Goal: Task Accomplishment & Management: Manage account settings

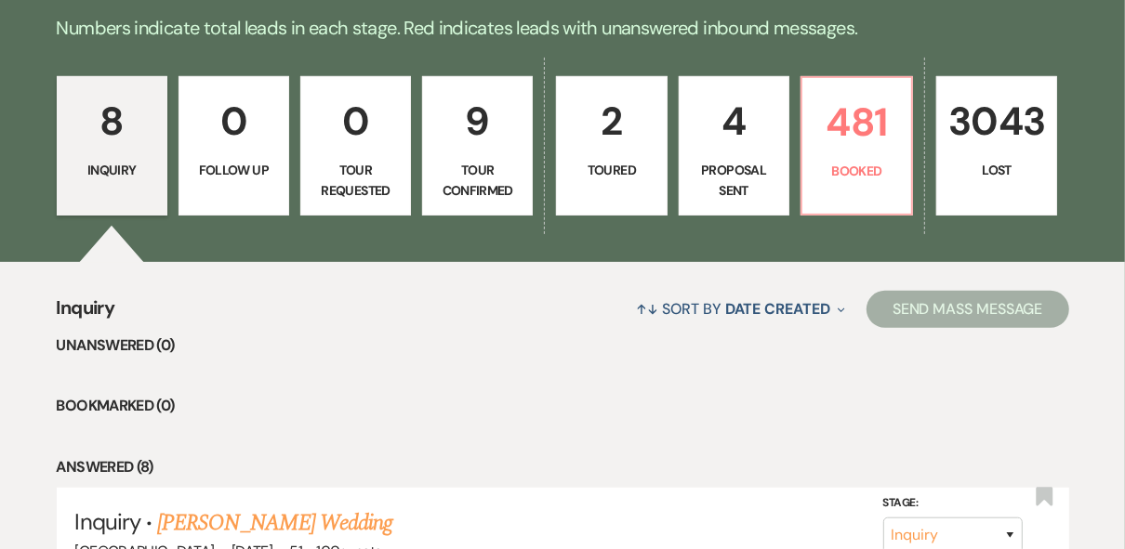
click at [723, 164] on p "Proposal Sent" at bounding box center [734, 181] width 86 height 42
select select "6"
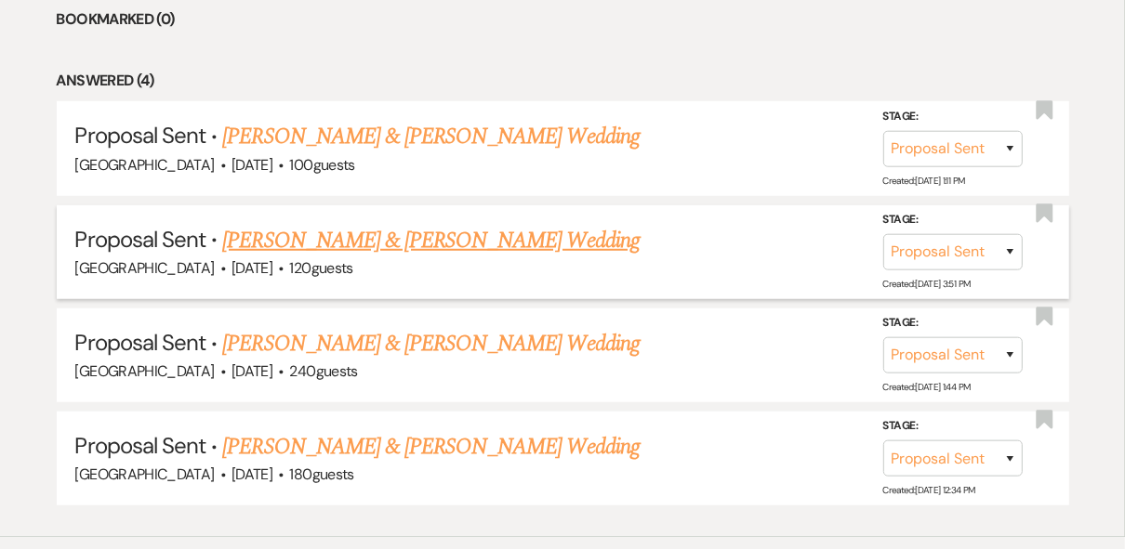
scroll to position [893, 0]
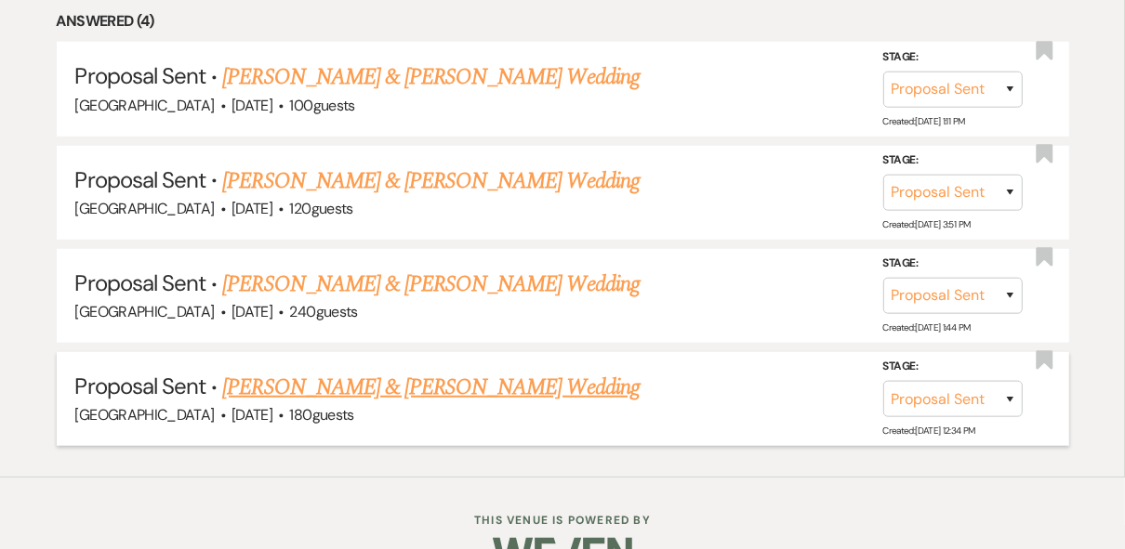
click at [542, 386] on link "[PERSON_NAME] & [PERSON_NAME] Wedding" at bounding box center [430, 387] width 417 height 33
select select "6"
select select "8"
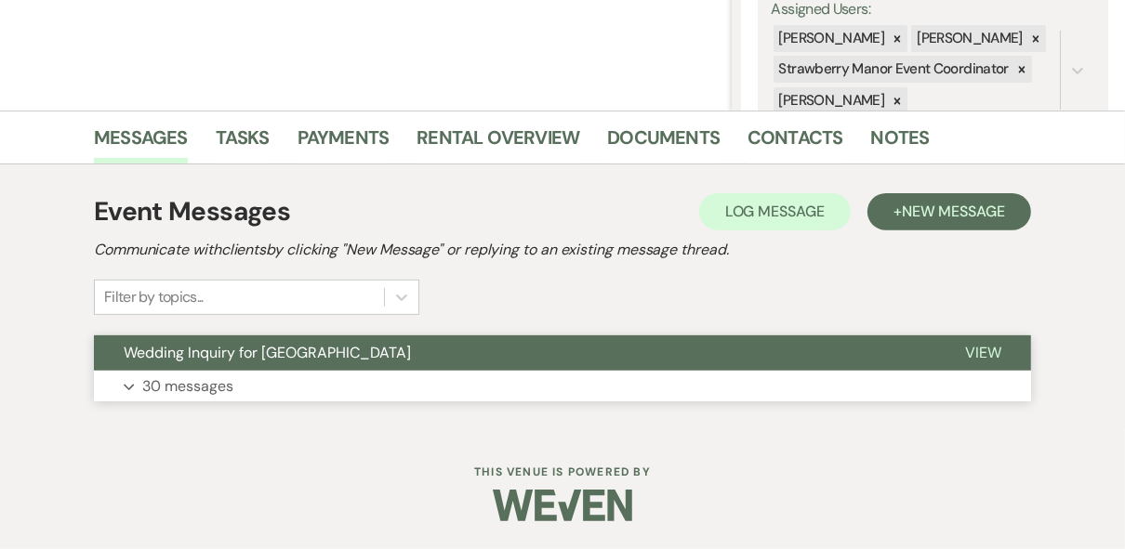
scroll to position [355, 0]
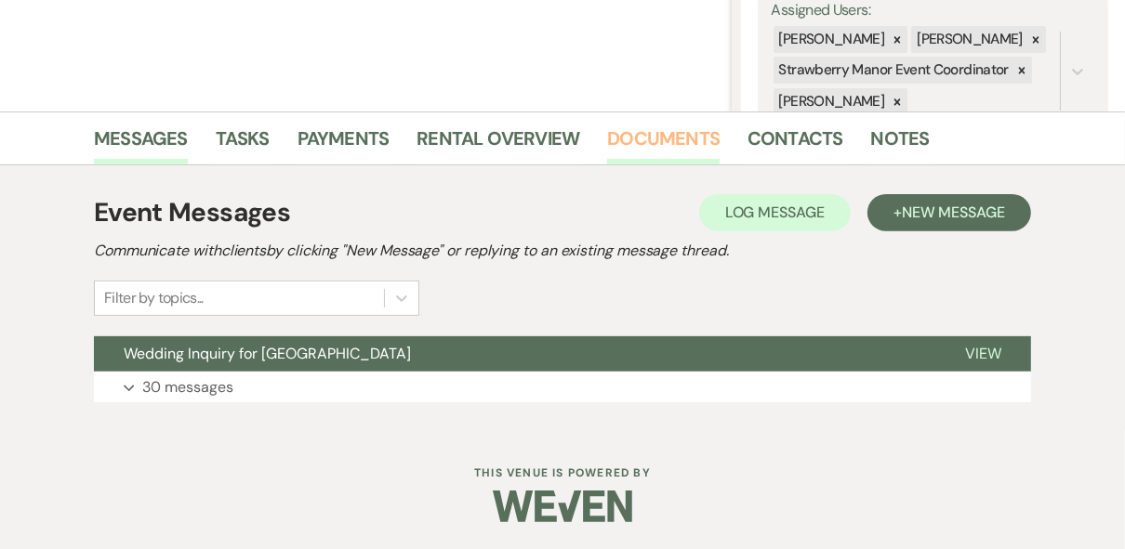
click at [676, 143] on link "Documents" at bounding box center [663, 144] width 112 height 41
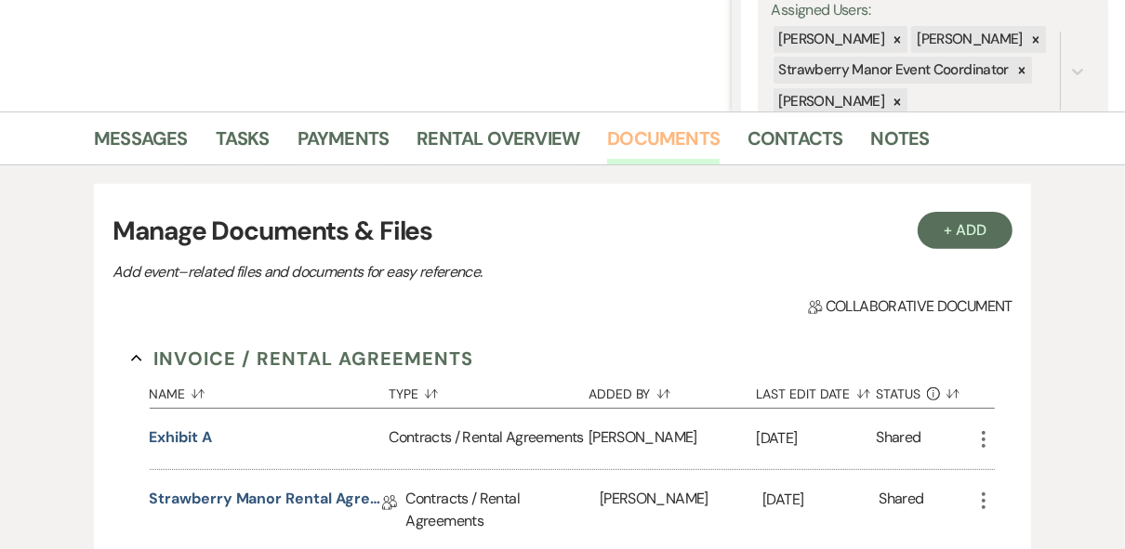
scroll to position [771, 0]
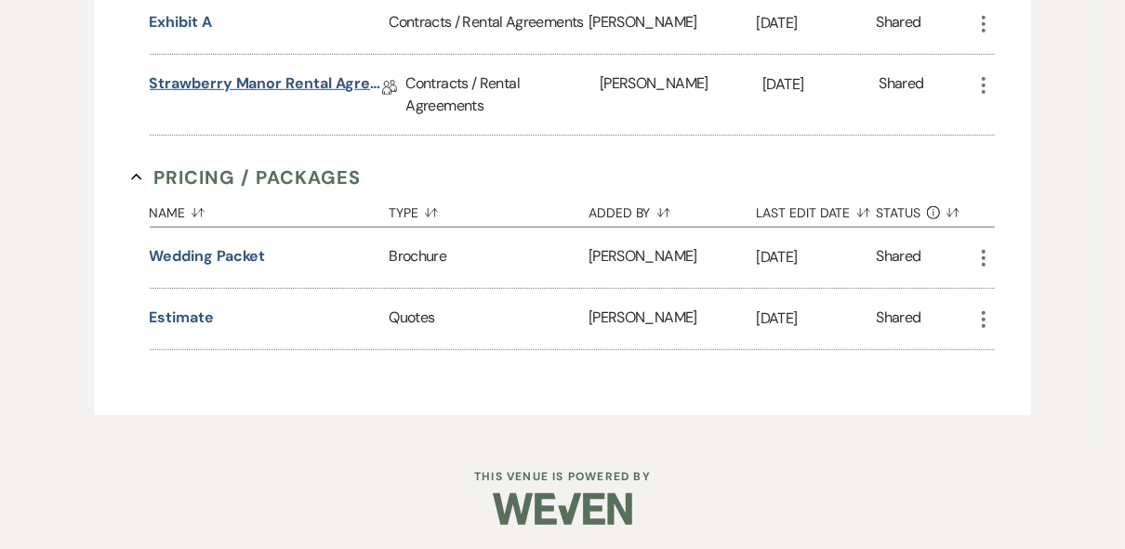
click at [289, 79] on link "Strawberry Manor Rental Agreement - Wedding" at bounding box center [266, 87] width 232 height 29
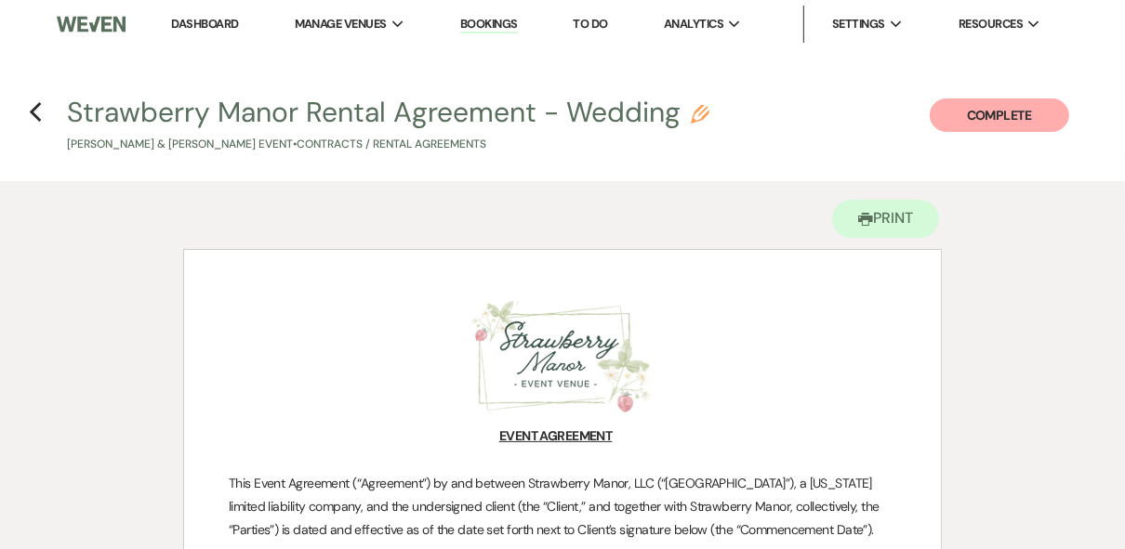
click at [191, 28] on link "Dashboard" at bounding box center [204, 24] width 67 height 16
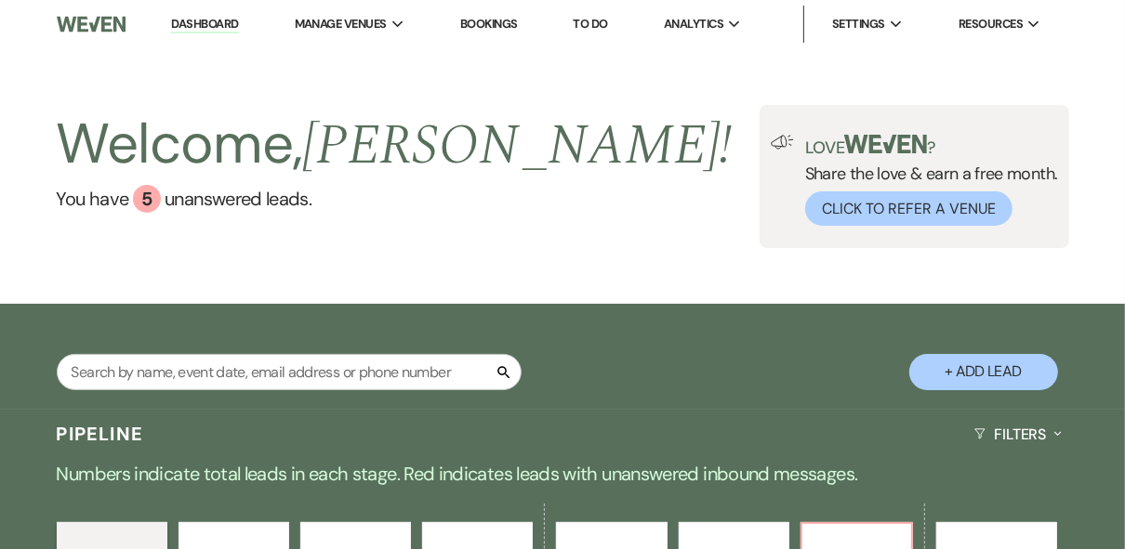
click at [525, 271] on div "Welcome, [PERSON_NAME] ! You have 5 unanswered lead s . Love ? Share the love &…" at bounding box center [562, 176] width 1125 height 256
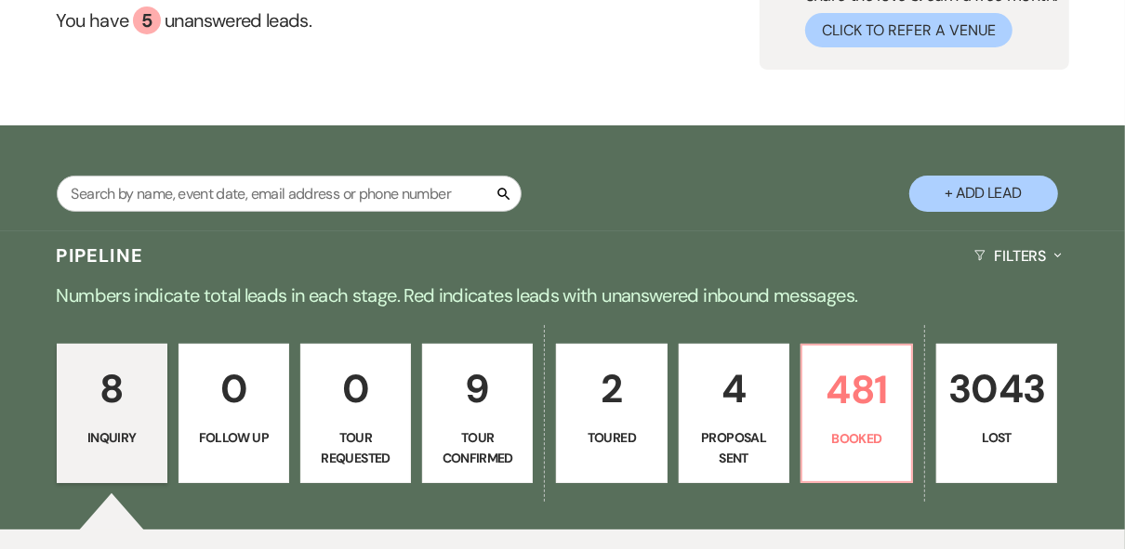
scroll to position [446, 0]
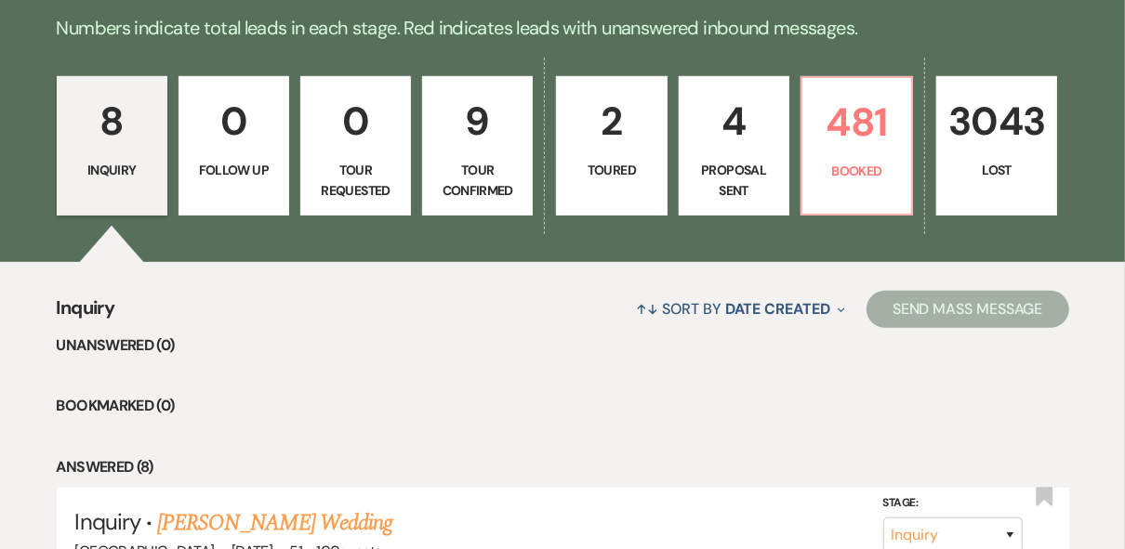
click at [501, 174] on p "Tour Confirmed" at bounding box center [477, 181] width 86 height 42
select select "4"
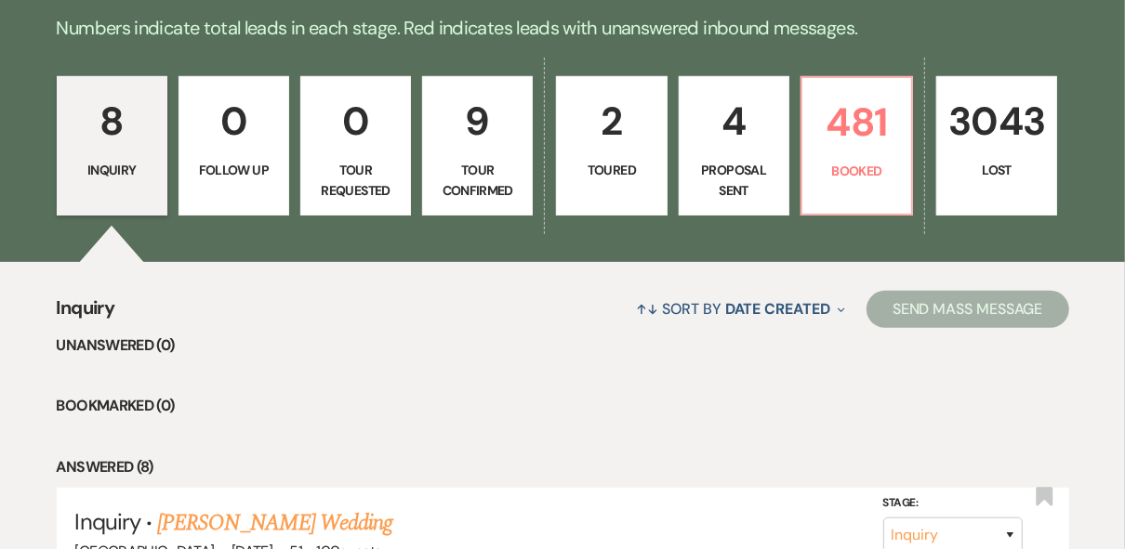
select select "4"
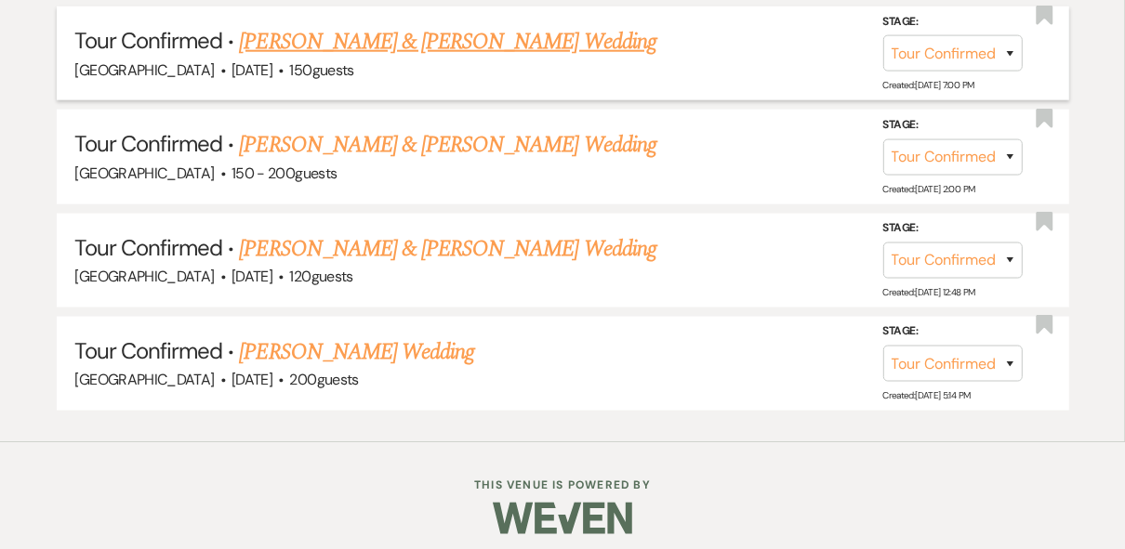
scroll to position [1446, 0]
click at [375, 345] on link "[PERSON_NAME] Wedding" at bounding box center [356, 351] width 235 height 33
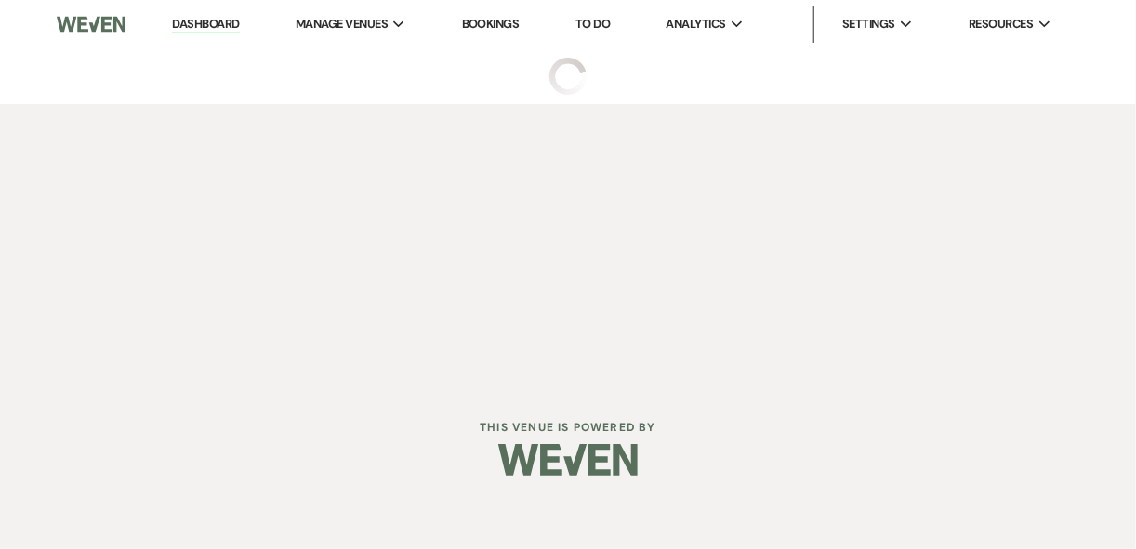
select select "4"
select select "5"
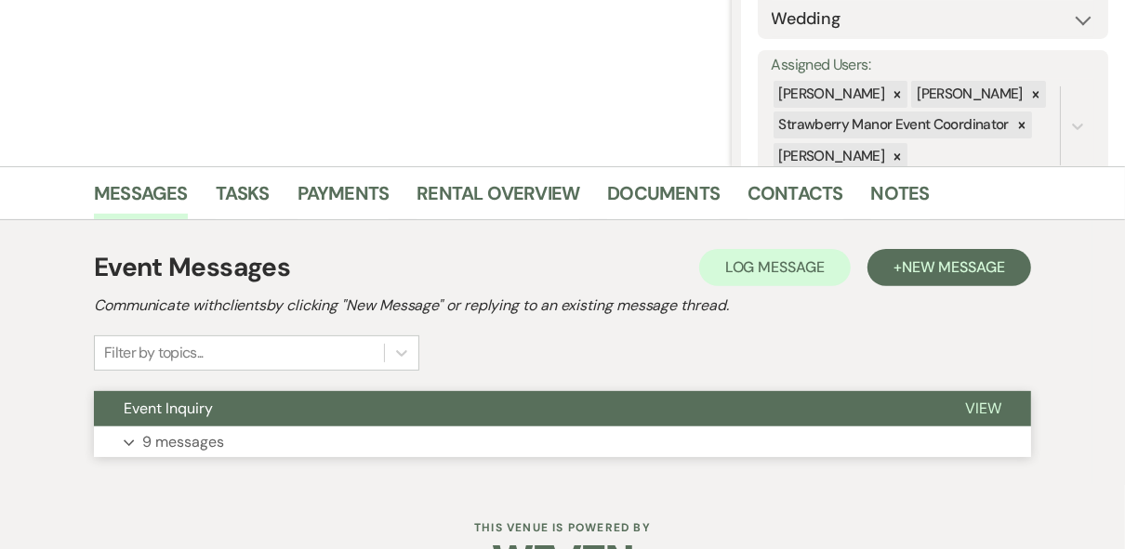
scroll to position [355, 0]
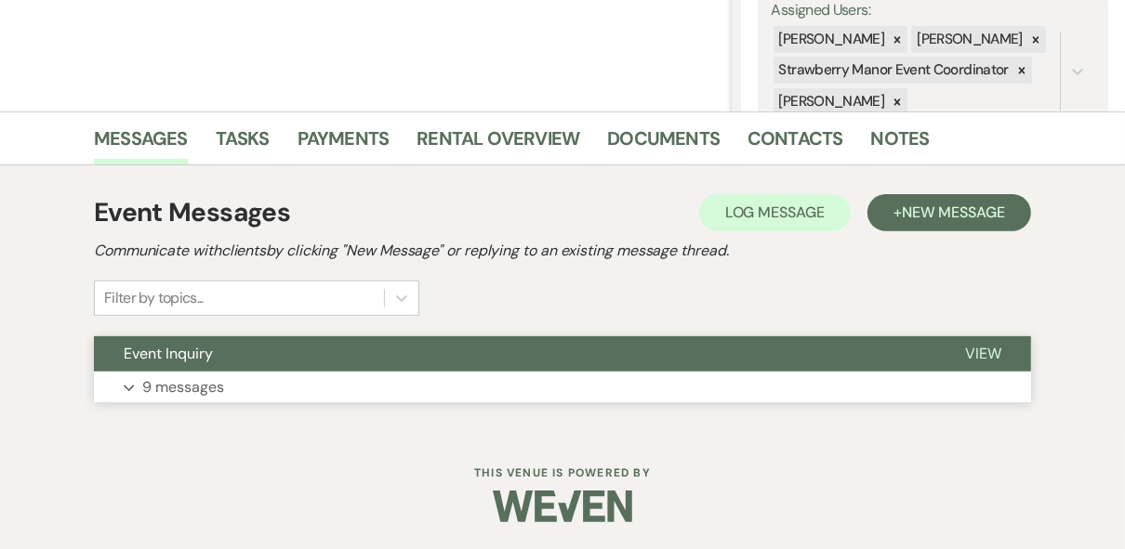
click at [991, 353] on span "View" at bounding box center [983, 354] width 36 height 20
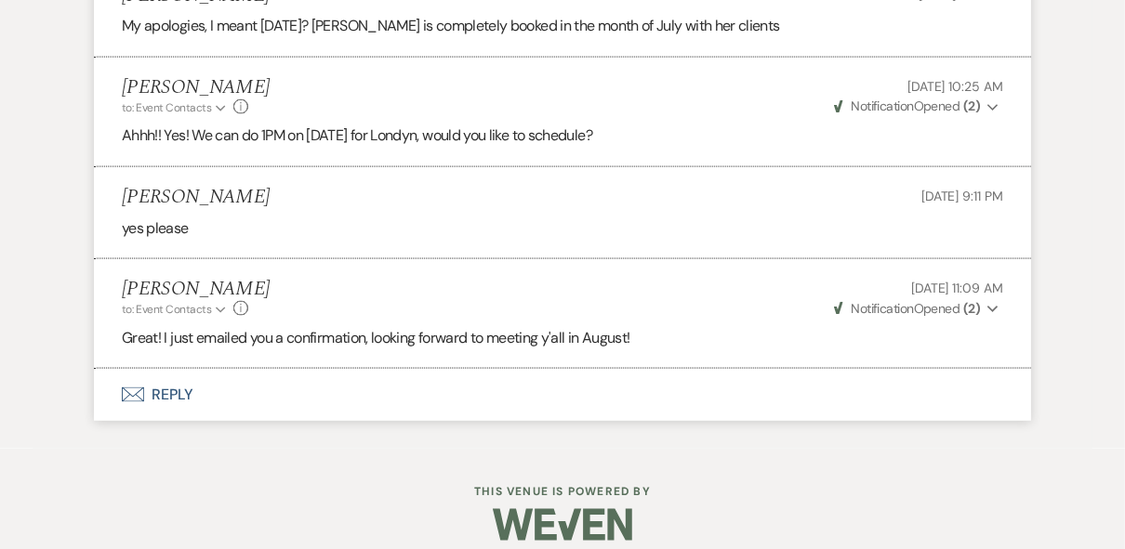
scroll to position [1743, 0]
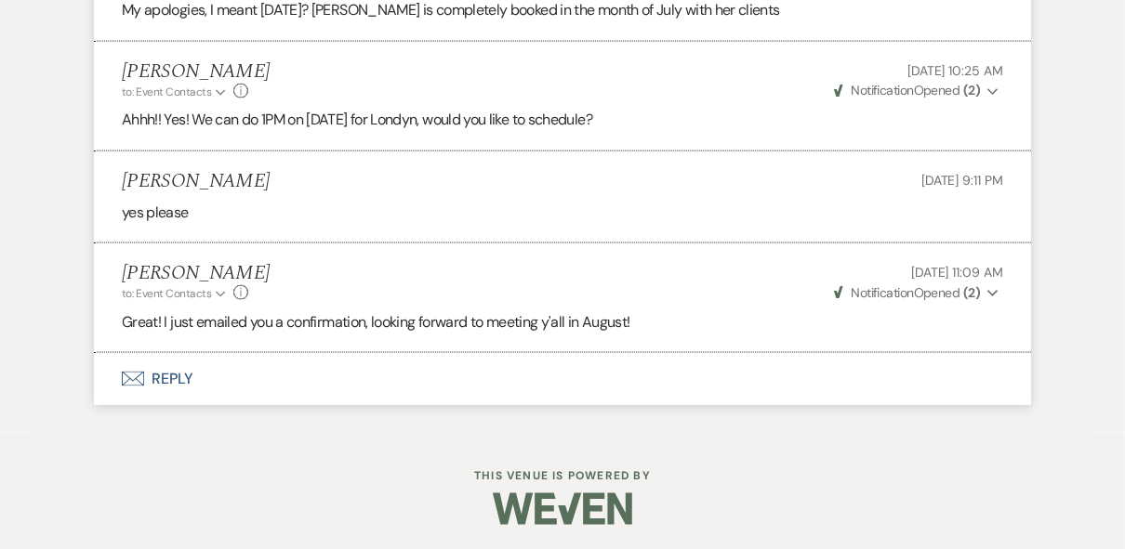
click at [186, 374] on button "Envelope Reply" at bounding box center [562, 379] width 937 height 52
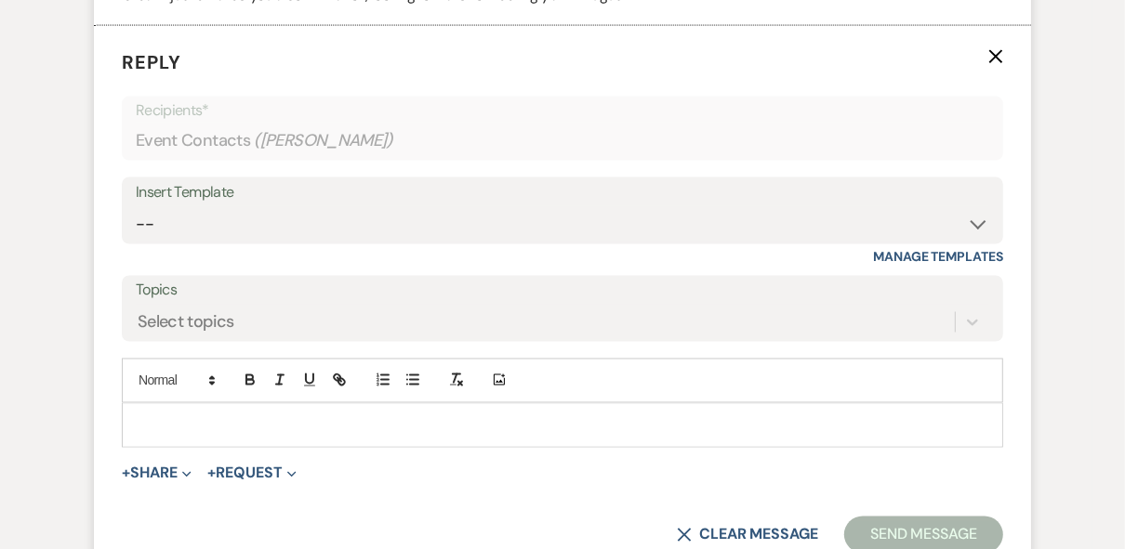
scroll to position [2093, 0]
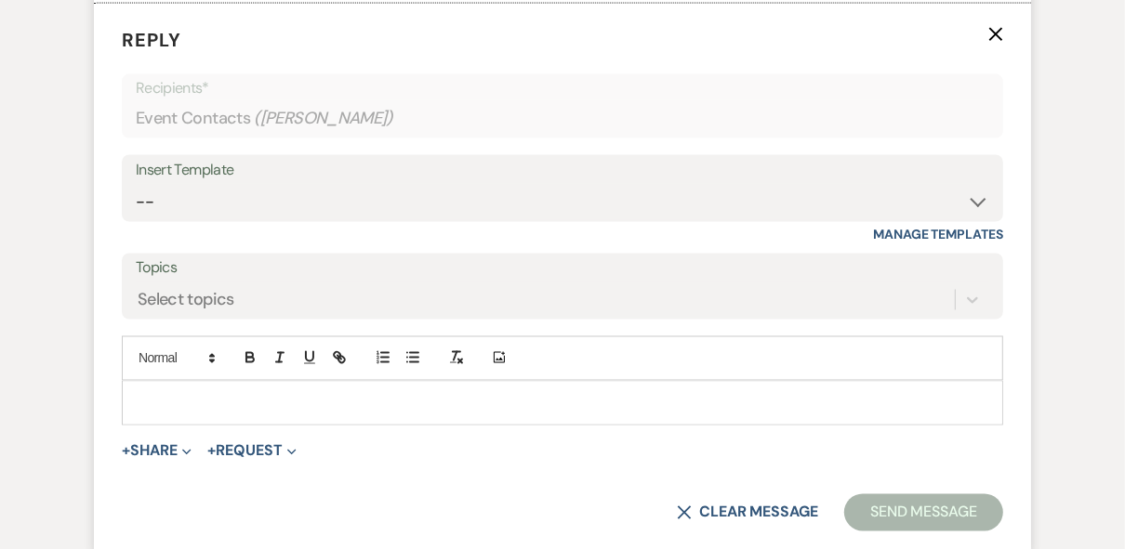
click at [275, 393] on p at bounding box center [563, 403] width 852 height 20
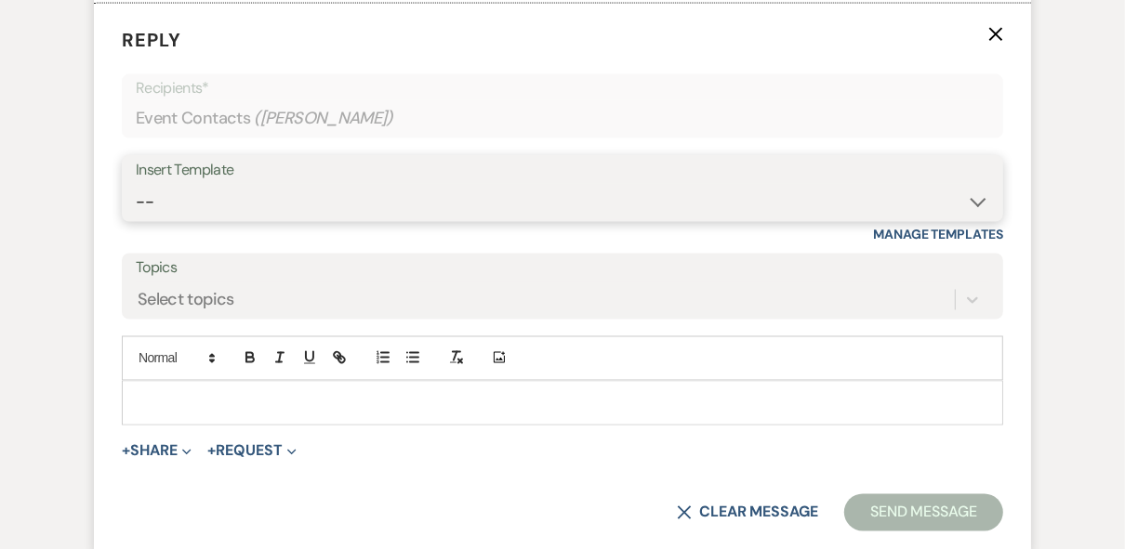
click at [165, 184] on select "-- Weven Planning Portal Introduction (Booked Events) Private Party Inquiry Res…" at bounding box center [563, 202] width 854 height 36
select select "4782"
click at [136, 184] on select "-- Weven Planning Portal Introduction (Booked Events) Private Party Inquiry Res…" at bounding box center [563, 202] width 854 height 36
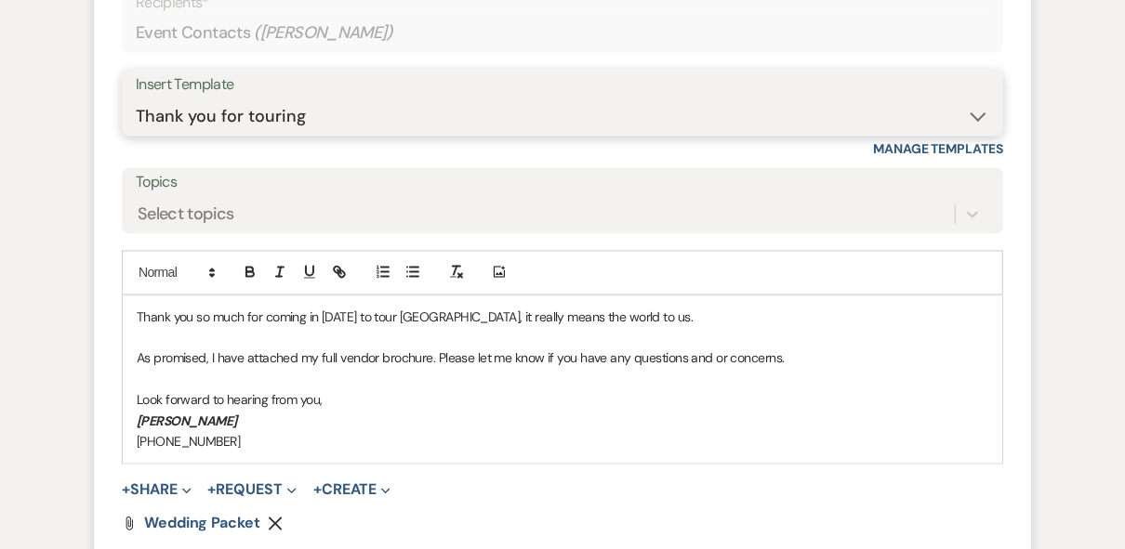
scroll to position [2316, 0]
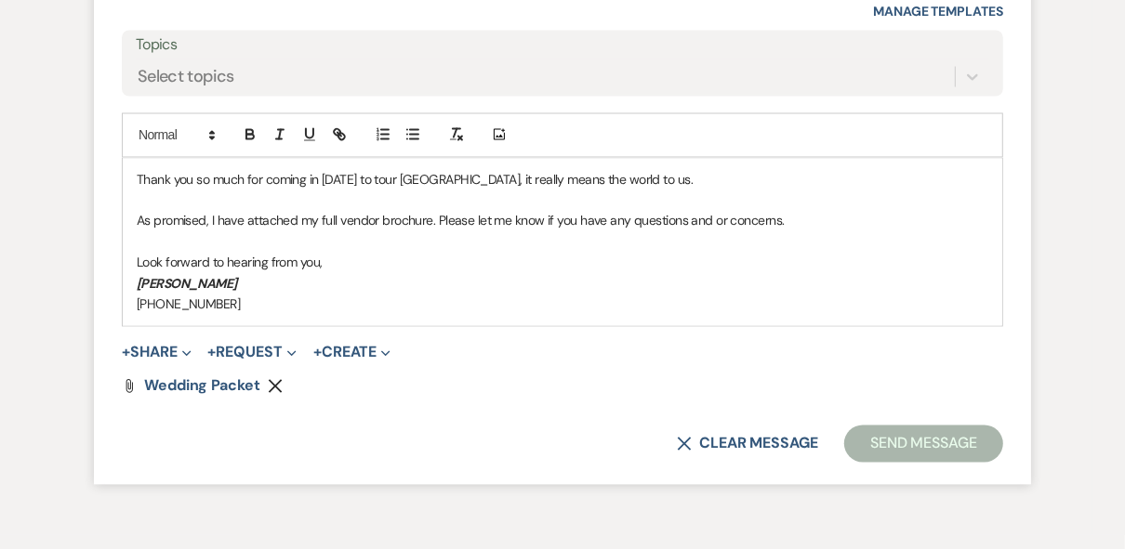
click at [271, 305] on p "[PHONE_NUMBER]" at bounding box center [563, 305] width 852 height 20
click at [923, 443] on button "Send Message" at bounding box center [923, 444] width 159 height 37
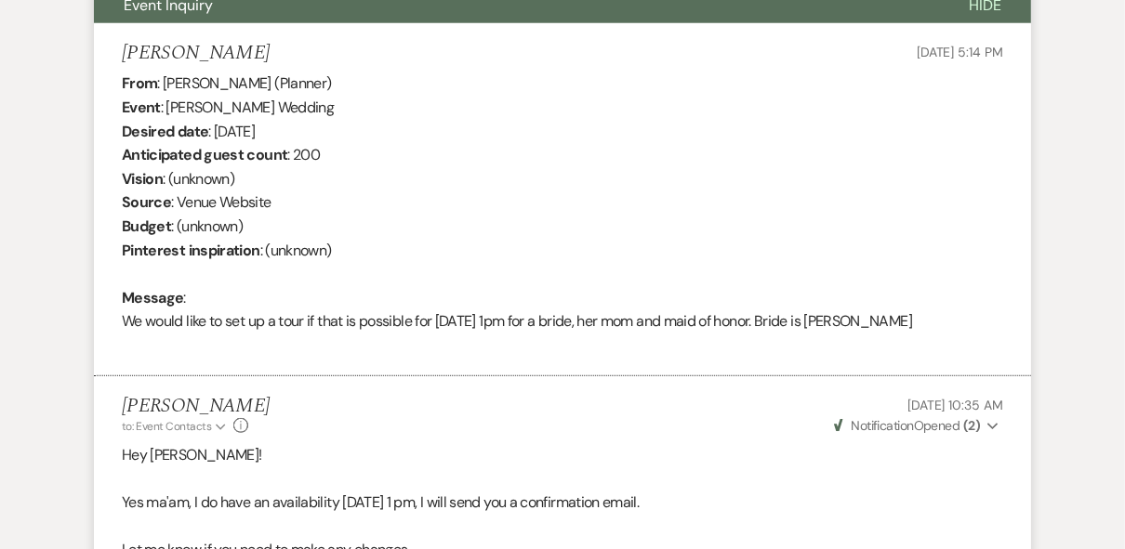
scroll to position [818, 0]
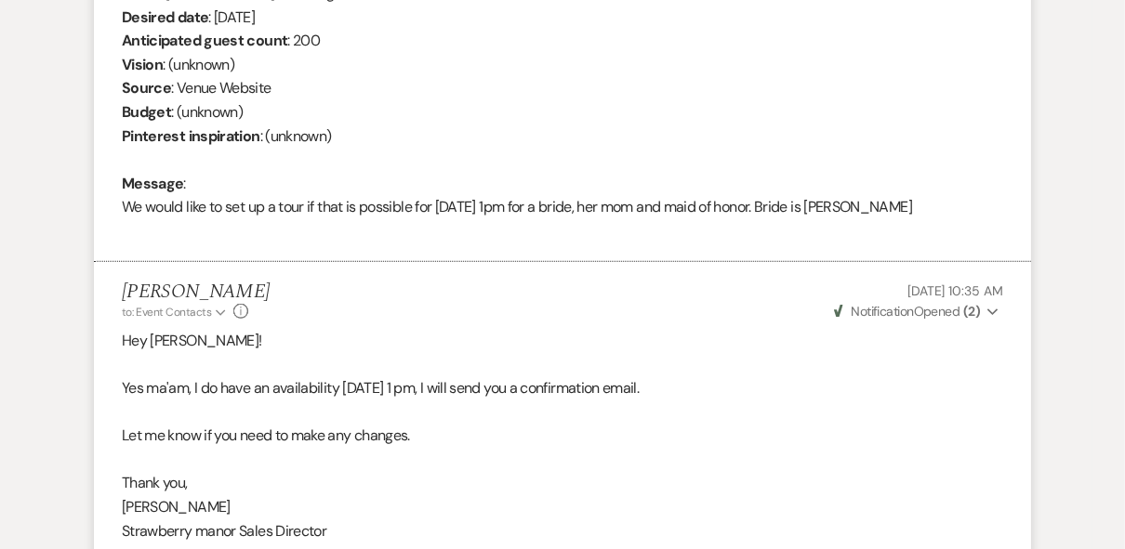
drag, startPoint x: 947, startPoint y: 205, endPoint x: 860, endPoint y: 204, distance: 87.4
click at [860, 204] on div "From : [PERSON_NAME] (Planner) Event : [PERSON_NAME] Wedding Desired date : [DA…" at bounding box center [562, 99] width 881 height 285
drag, startPoint x: 860, startPoint y: 204, endPoint x: 872, endPoint y: 205, distance: 12.2
copy div "[PERSON_NAME]"
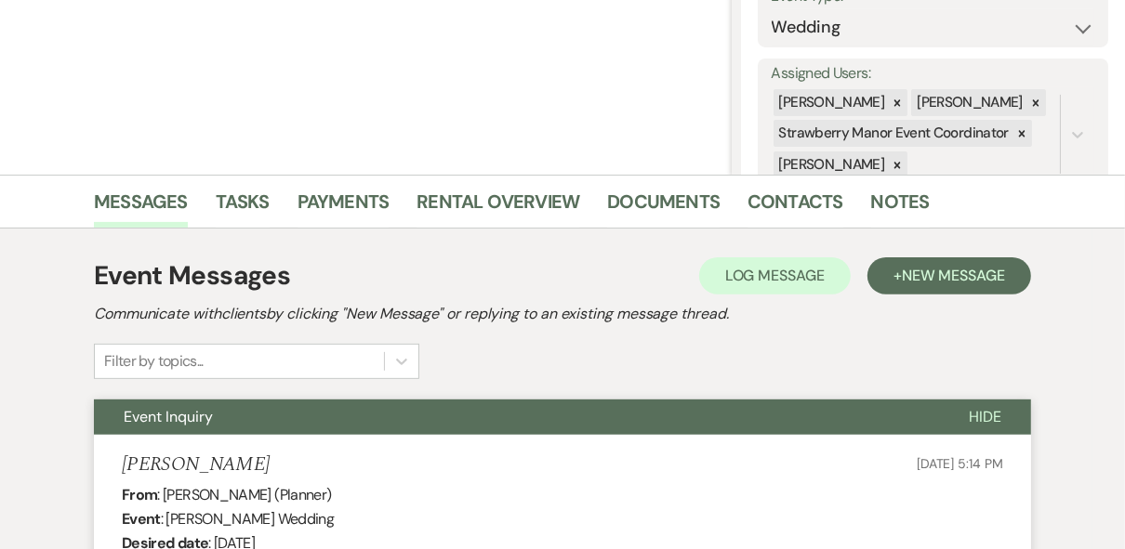
scroll to position [0, 0]
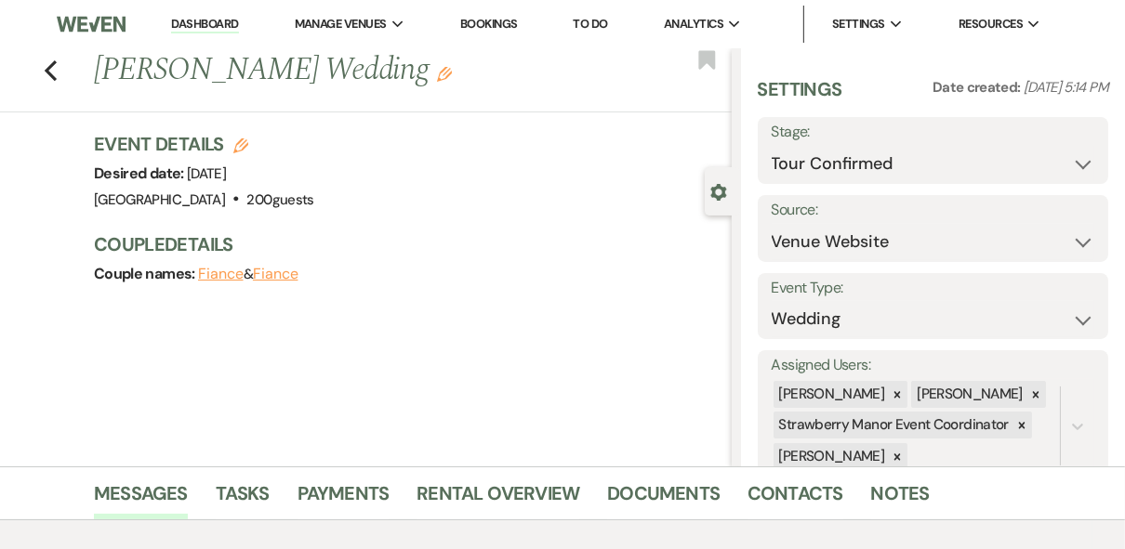
click at [437, 70] on use "button" at bounding box center [444, 74] width 15 height 15
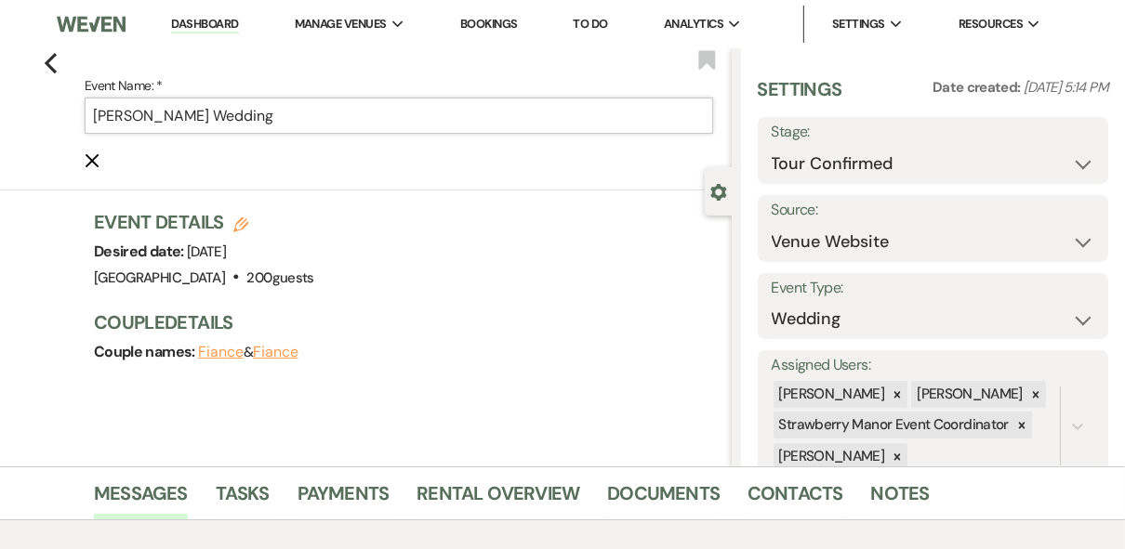
drag, startPoint x: 181, startPoint y: 112, endPoint x: 100, endPoint y: 111, distance: 80.9
click at [99, 111] on input "[PERSON_NAME] Wedding" at bounding box center [399, 116] width 629 height 36
paste input "[PERSON_NAME]"
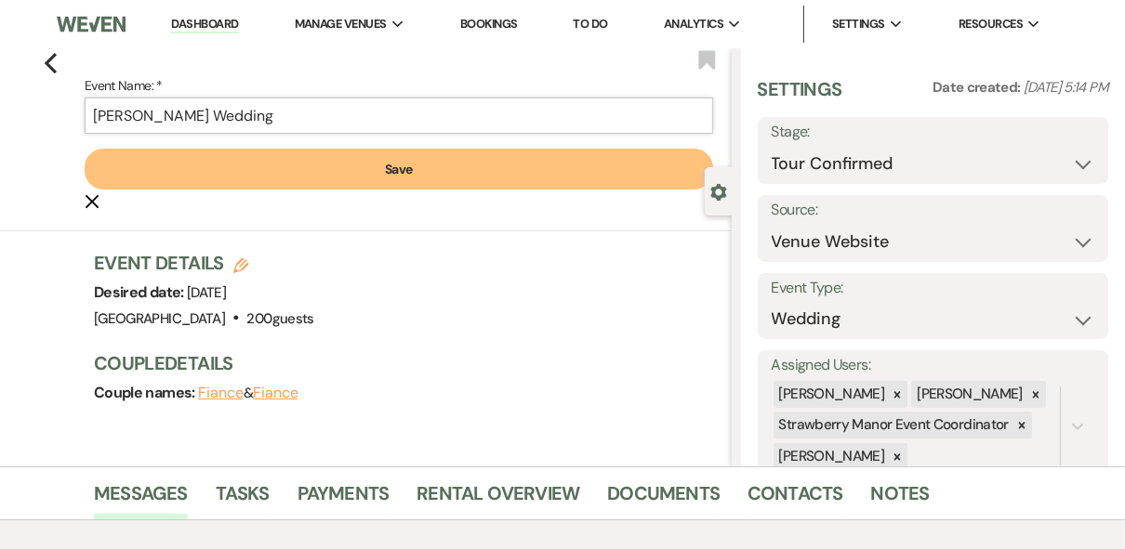
type input "[PERSON_NAME] Wedding"
click at [439, 224] on div "Previous Event Name: * [PERSON_NAME] Wedding Save Cancel Edit Bookmark" at bounding box center [361, 139] width 741 height 183
click at [404, 176] on button "Save" at bounding box center [399, 169] width 629 height 41
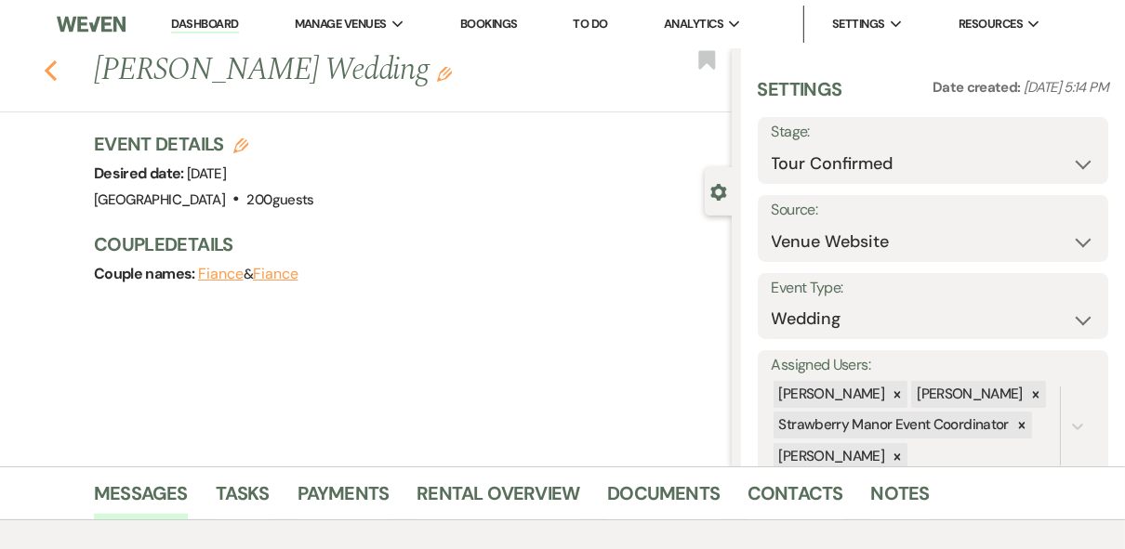
click at [51, 73] on icon "Previous" at bounding box center [51, 71] width 14 height 22
select select "4"
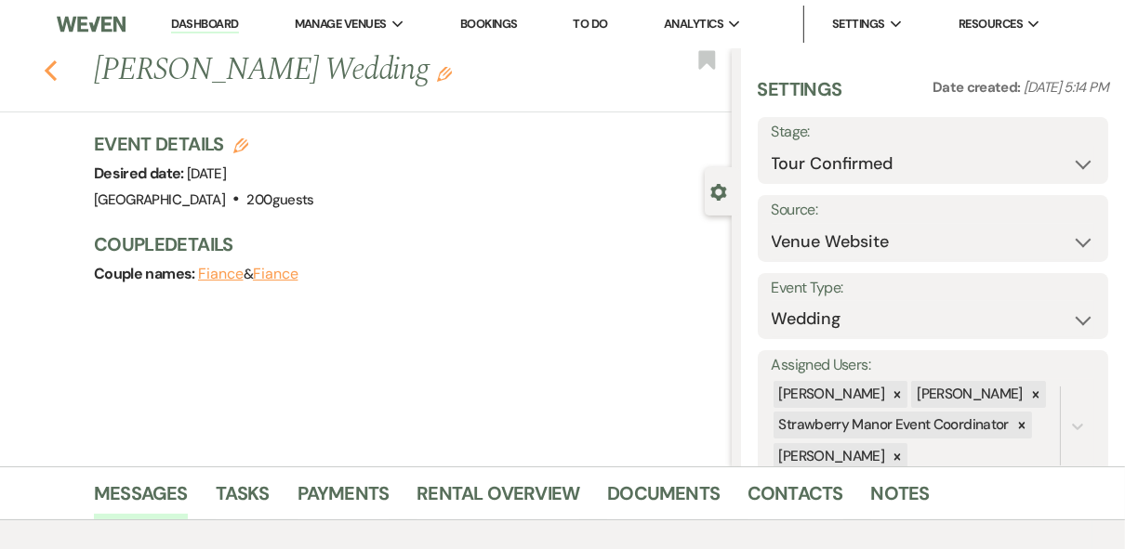
select select "4"
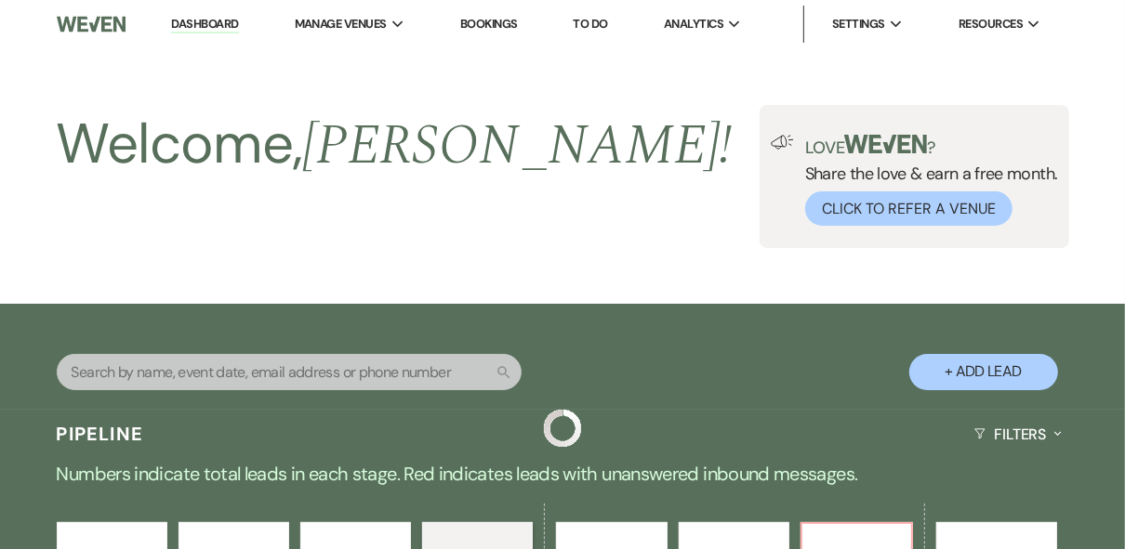
scroll to position [1446, 0]
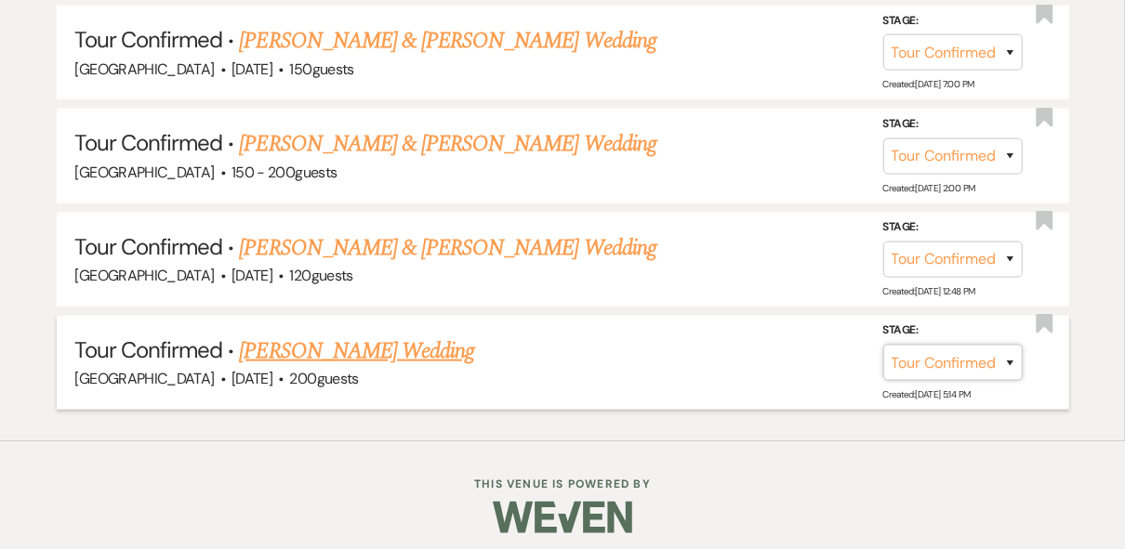
click at [1010, 350] on select "Inquiry Follow Up Tour Requested Tour Confirmed Toured Proposal Sent Booked Lost" at bounding box center [952, 363] width 139 height 36
select select "5"
click at [883, 345] on select "Inquiry Follow Up Tour Requested Tour Confirmed Toured Proposal Sent Booked Lost" at bounding box center [952, 363] width 139 height 36
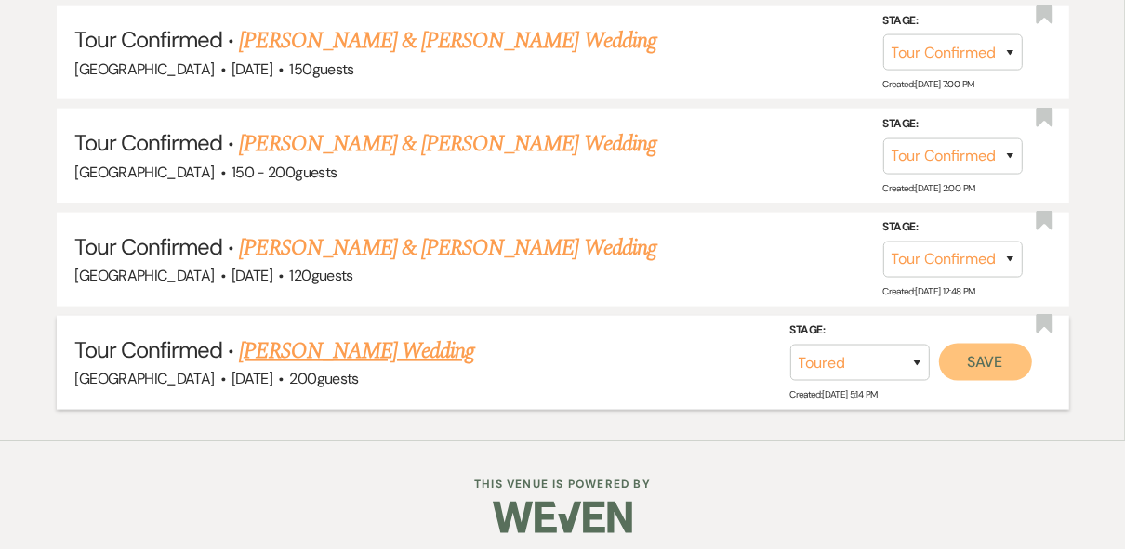
click at [983, 357] on button "Save" at bounding box center [985, 362] width 93 height 37
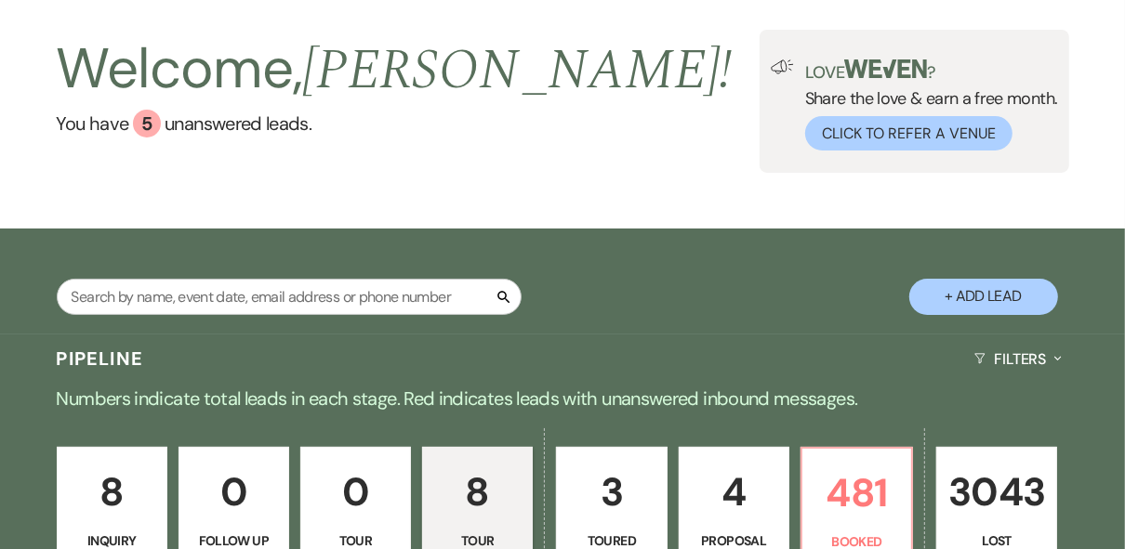
scroll to position [0, 0]
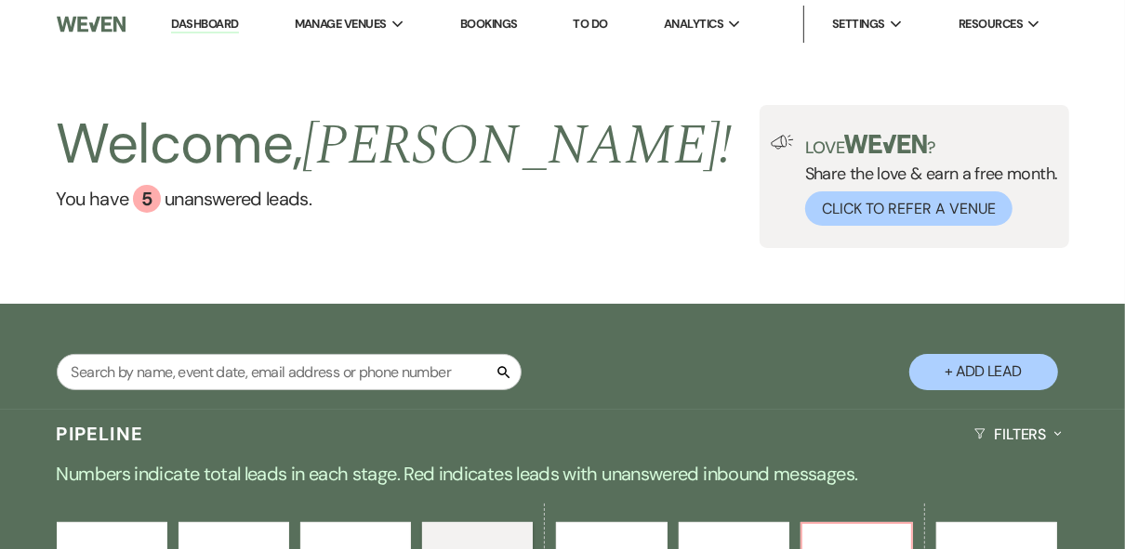
click at [600, 364] on div "Search + Add Lead" at bounding box center [562, 359] width 1125 height 92
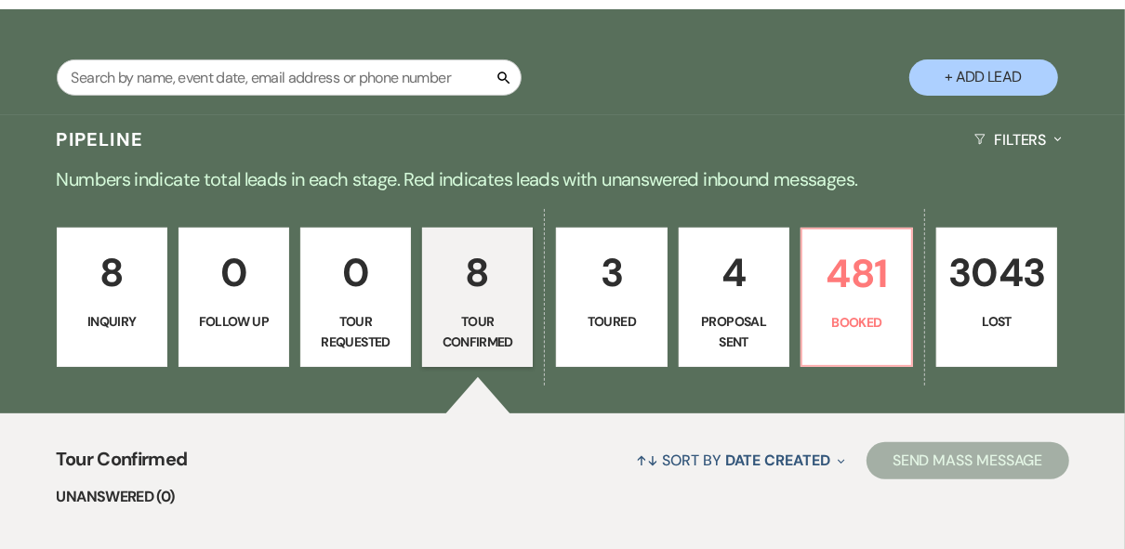
scroll to position [298, 0]
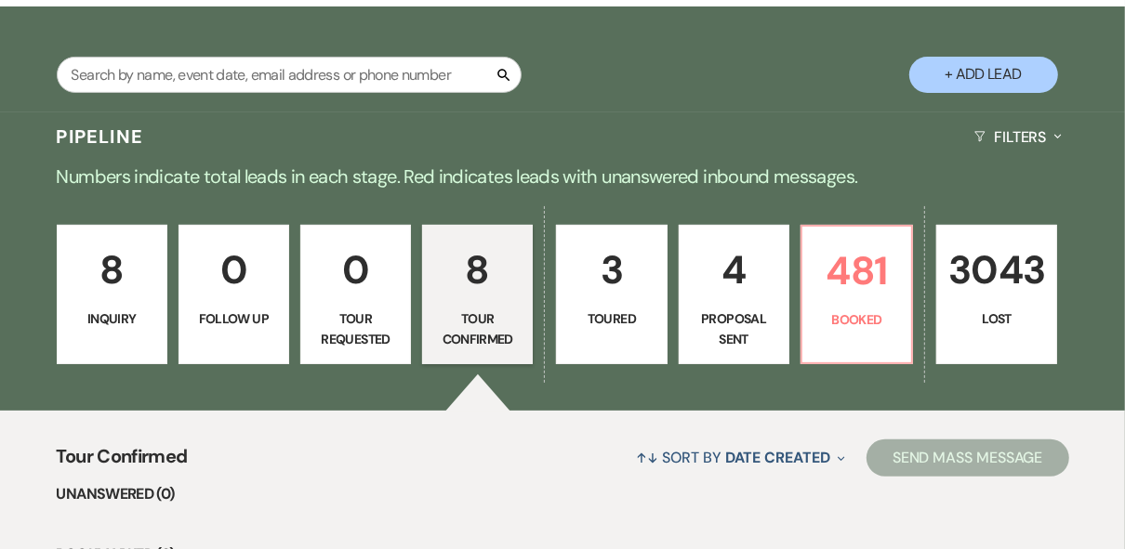
click at [82, 316] on p "Inquiry" at bounding box center [112, 319] width 86 height 20
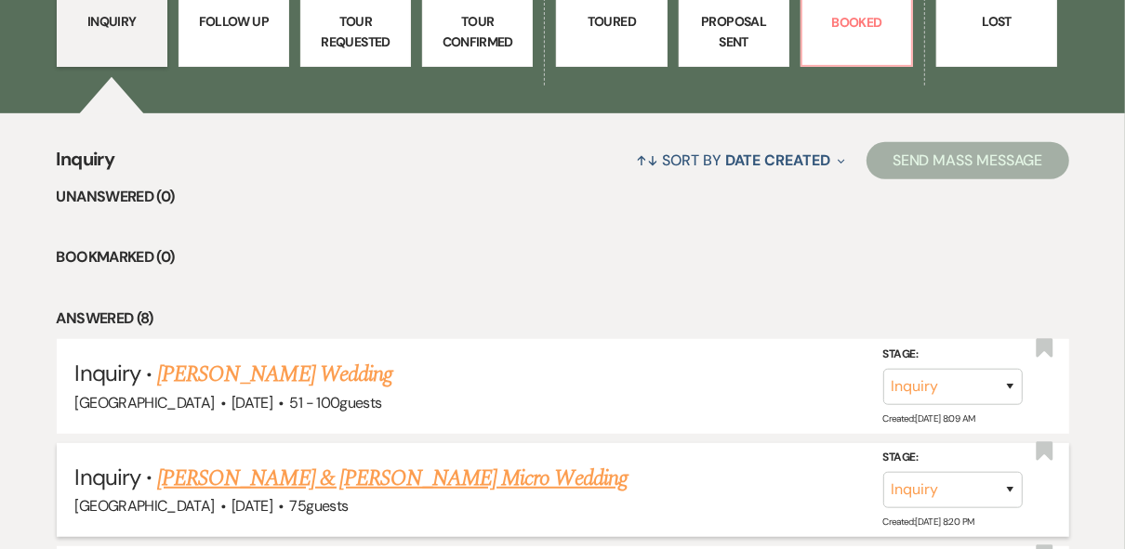
scroll to position [298, 0]
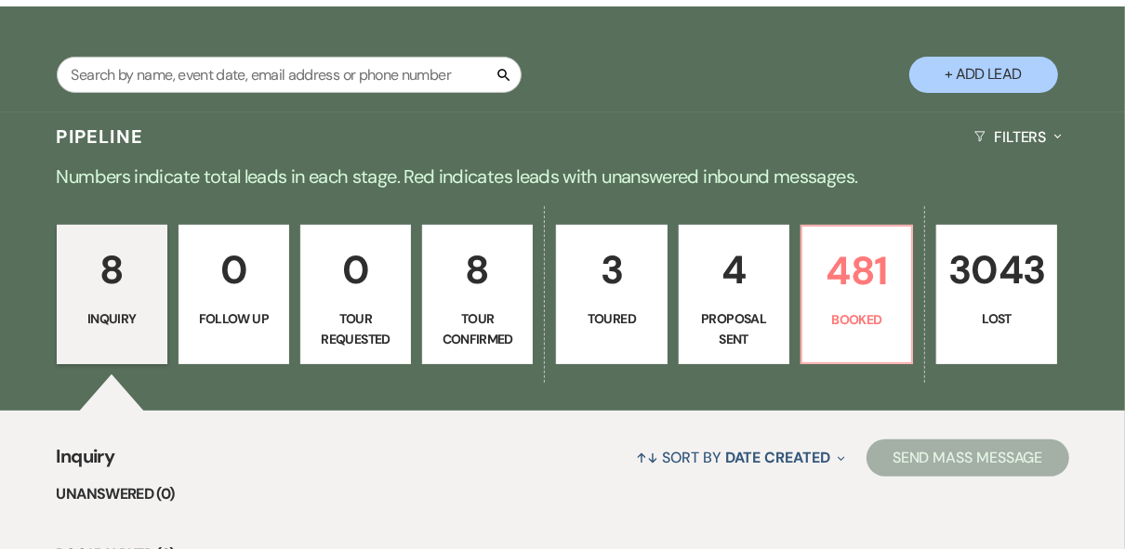
click at [485, 311] on p "Tour Confirmed" at bounding box center [477, 330] width 86 height 42
select select "4"
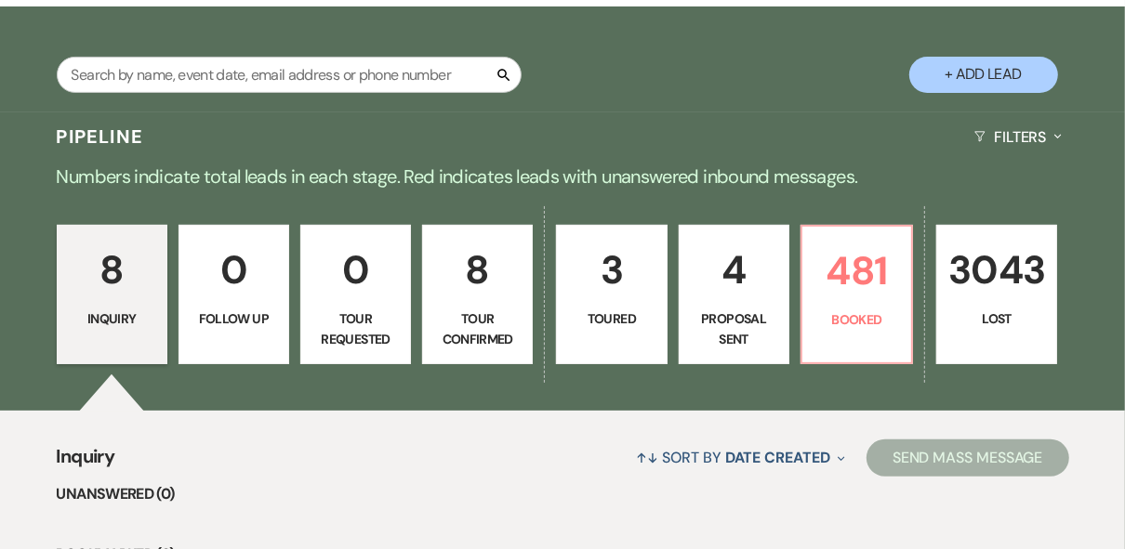
select select "4"
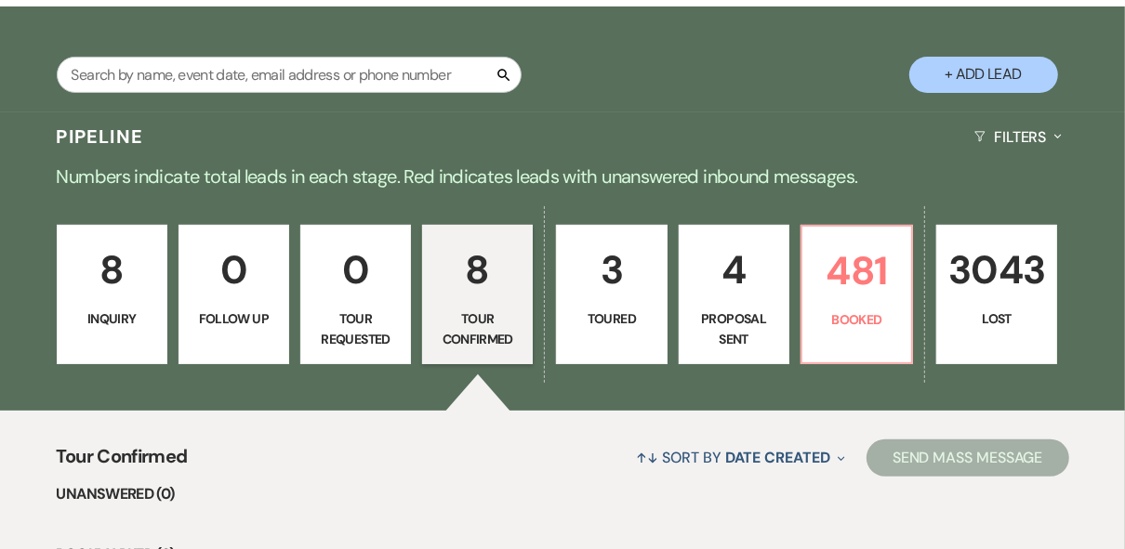
click at [727, 304] on link "4 Proposal Sent" at bounding box center [734, 294] width 111 height 139
select select "6"
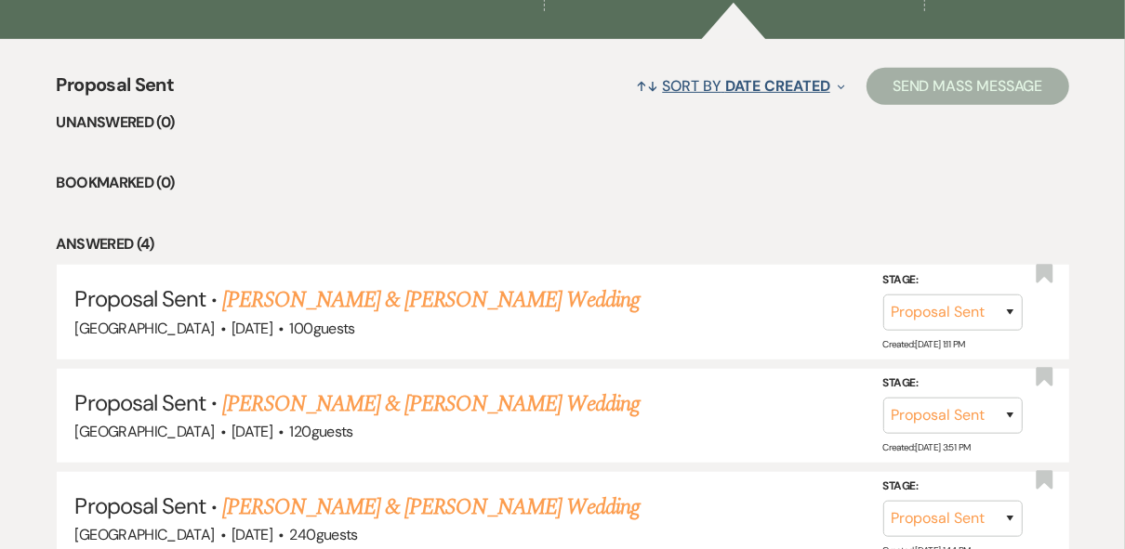
scroll to position [744, 0]
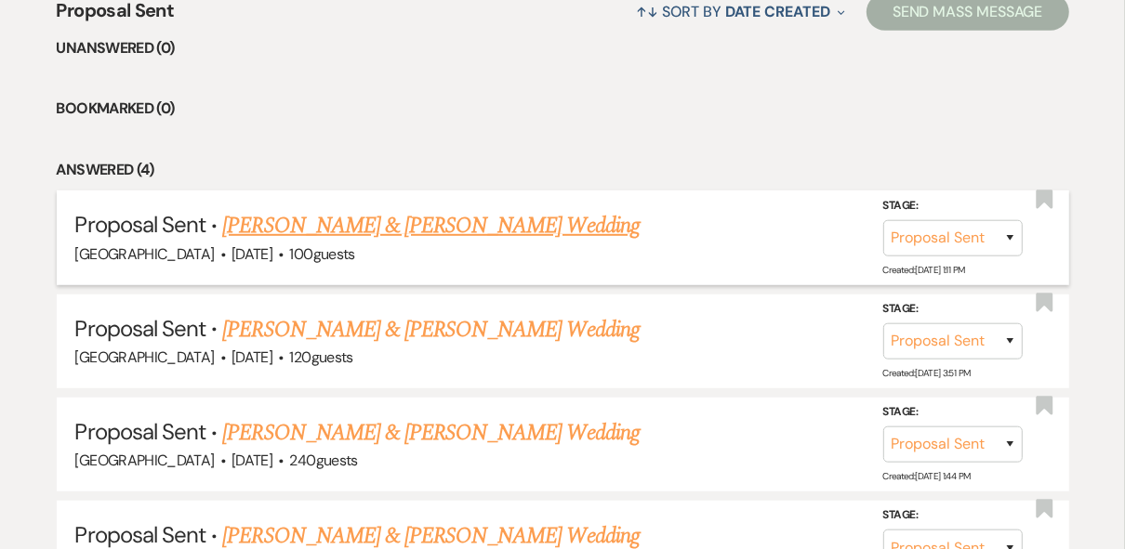
click at [500, 230] on link "[PERSON_NAME] & [PERSON_NAME] Wedding" at bounding box center [430, 225] width 417 height 33
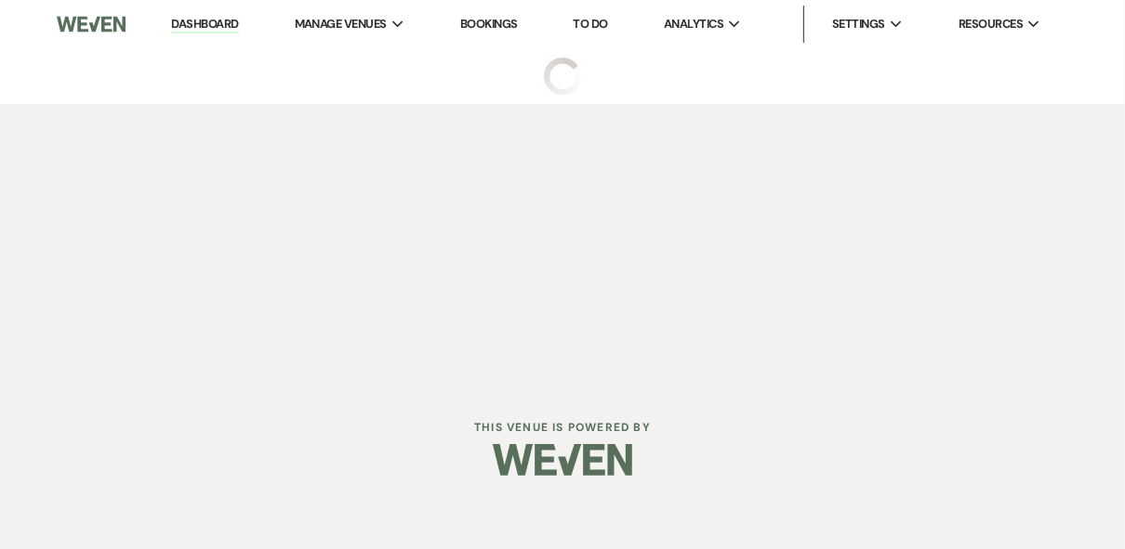
select select "6"
select select "5"
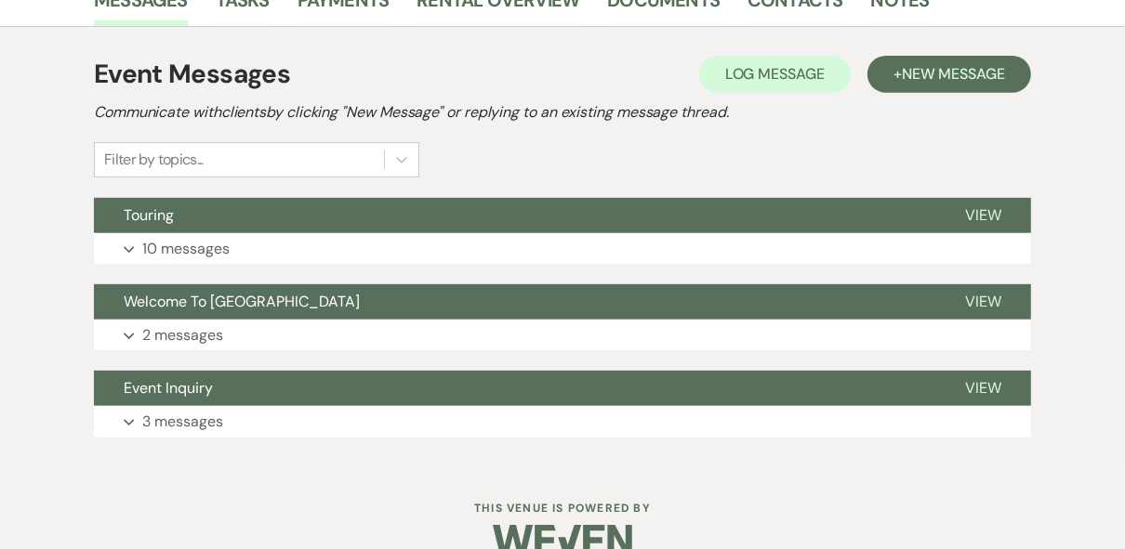
scroll to position [528, 0]
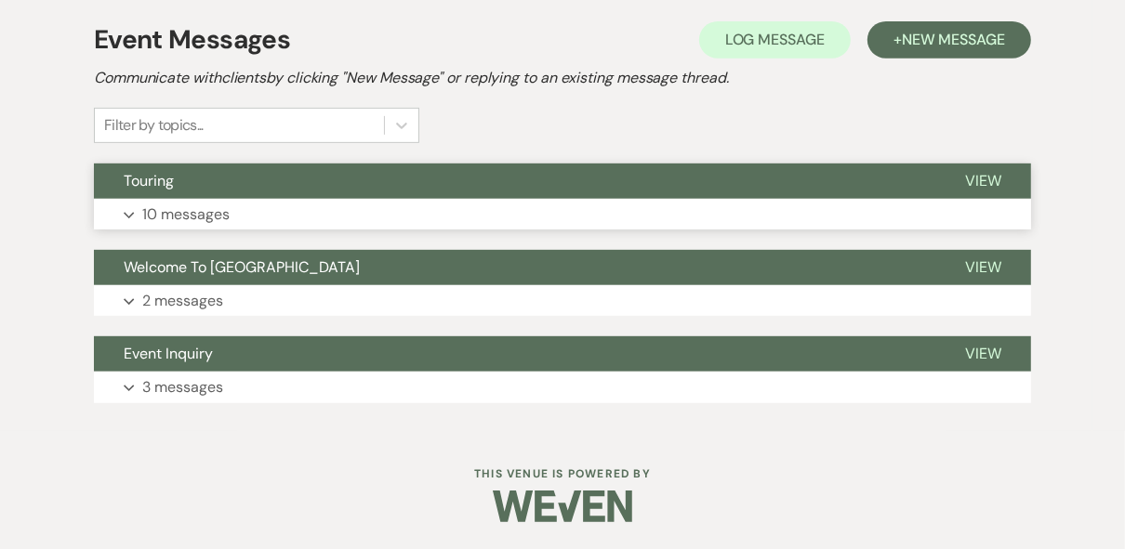
click at [999, 179] on span "View" at bounding box center [983, 181] width 36 height 20
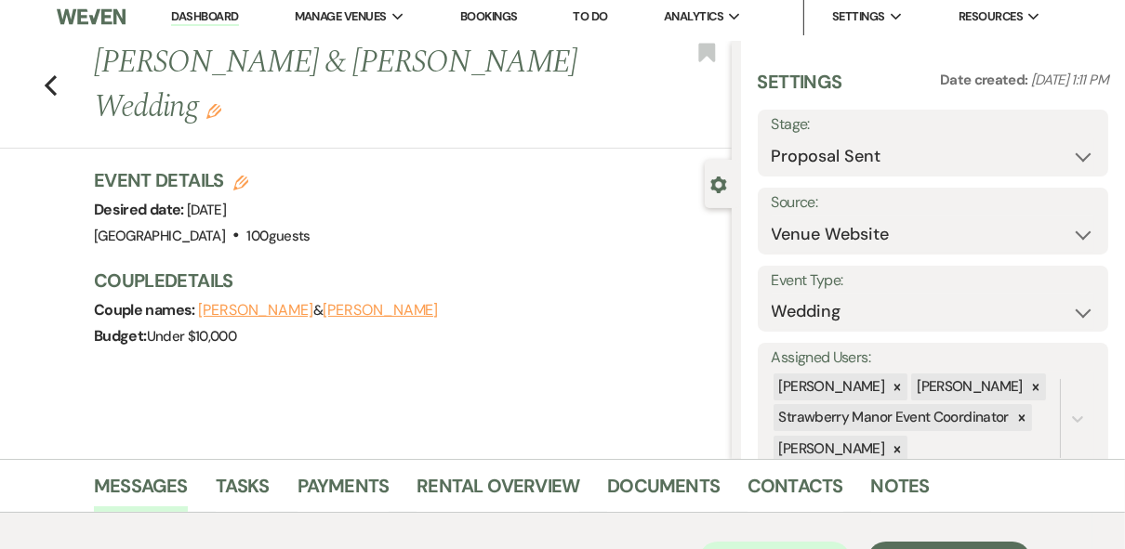
scroll to position [0, 0]
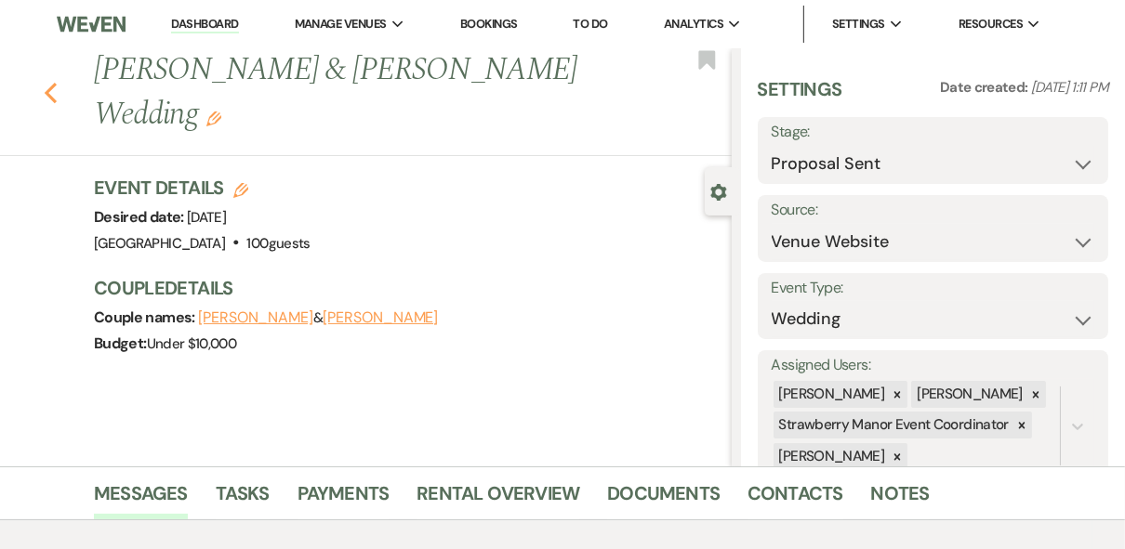
click at [55, 91] on use "button" at bounding box center [51, 93] width 12 height 20
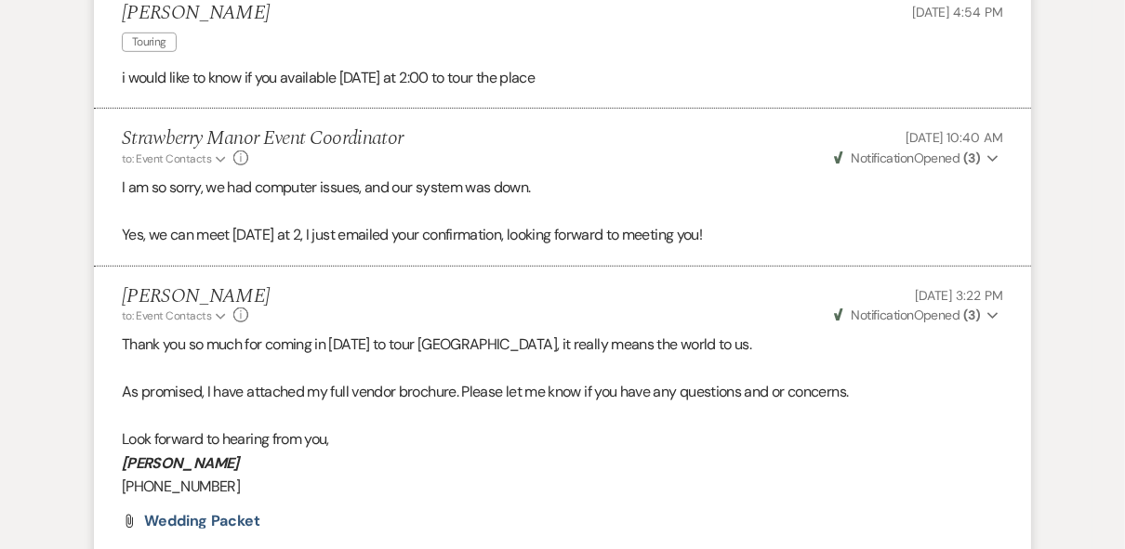
select select "6"
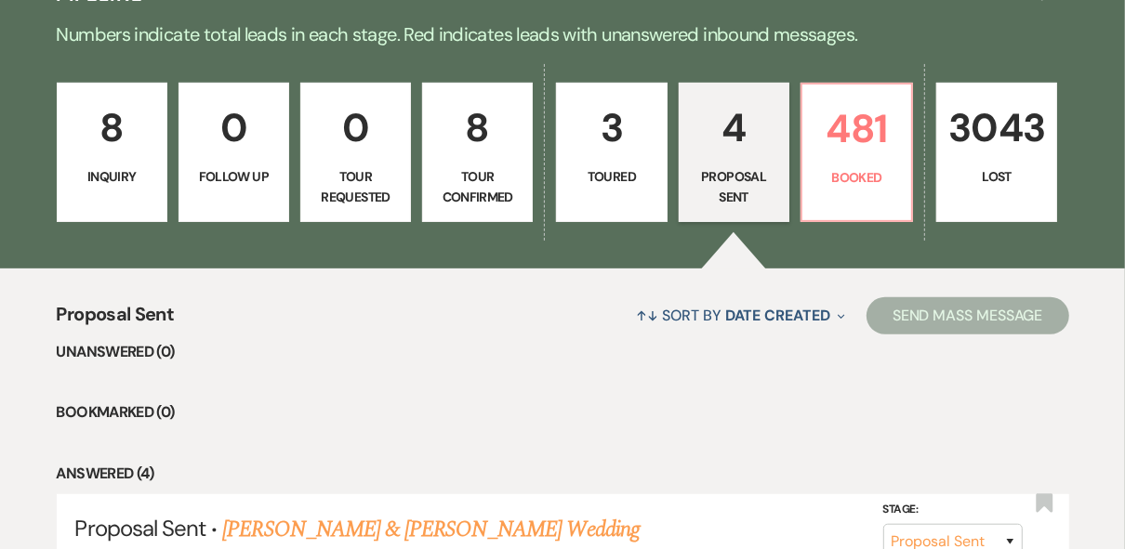
scroll to position [446, 0]
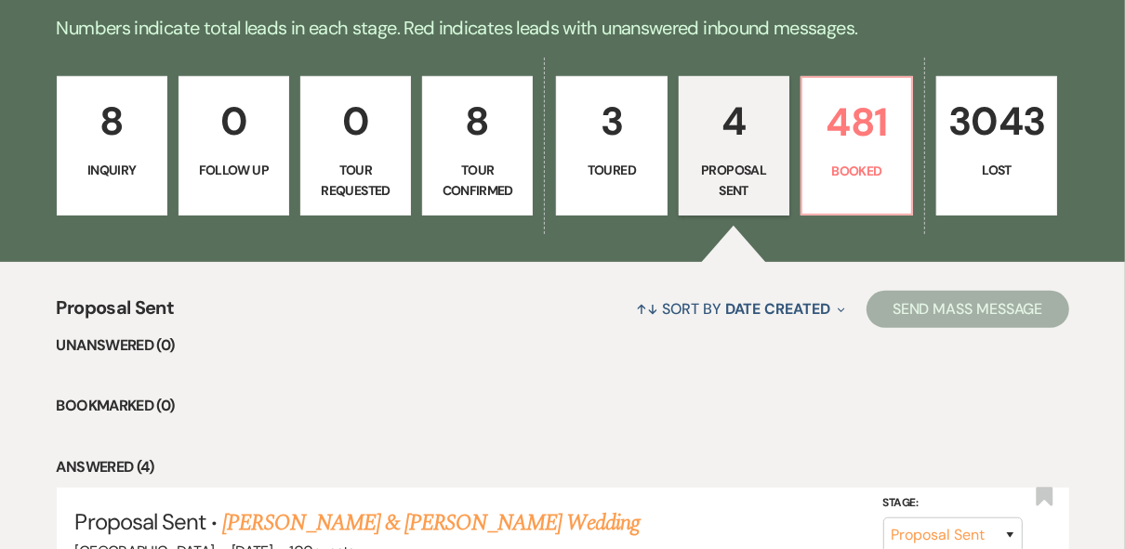
click at [596, 140] on p "3" at bounding box center [611, 121] width 86 height 62
select select "5"
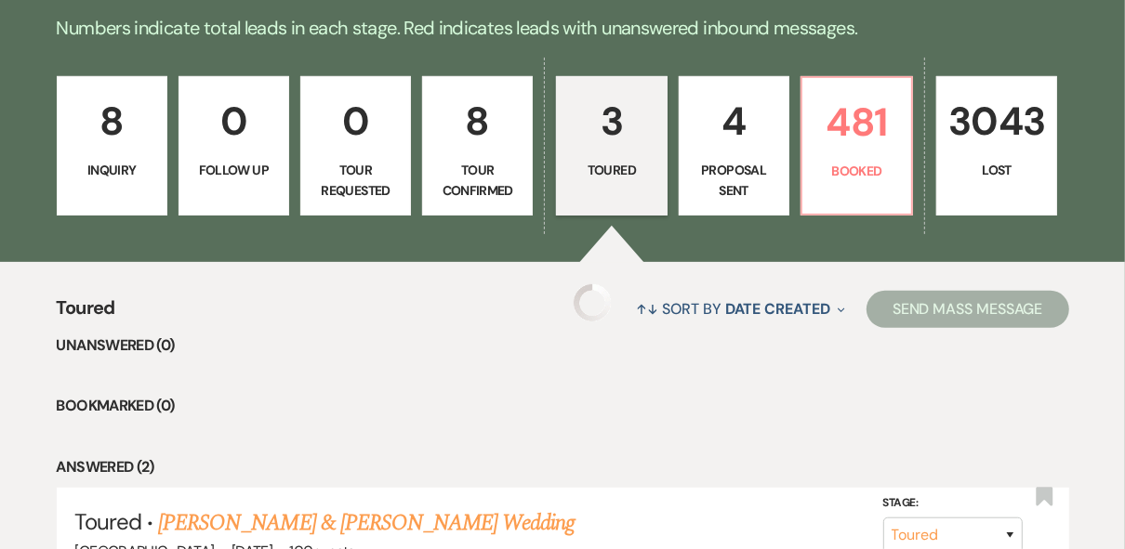
select select "5"
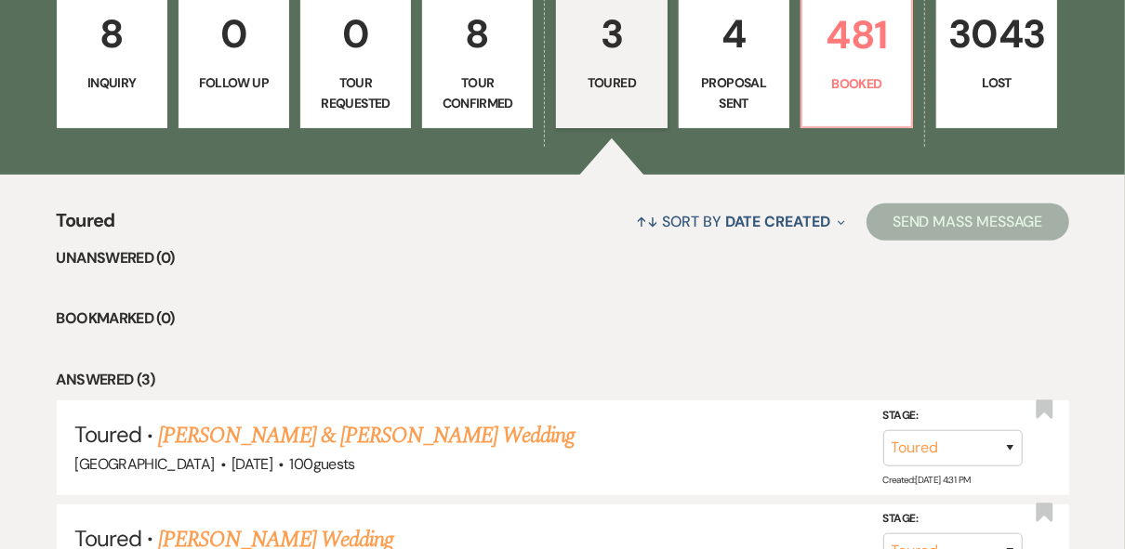
scroll to position [446, 0]
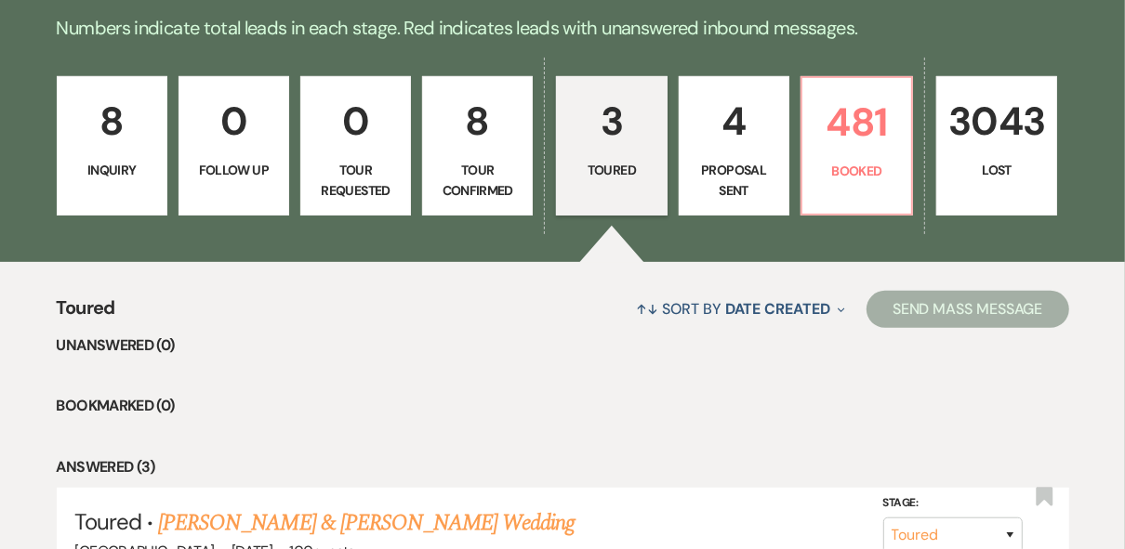
click at [730, 207] on link "4 Proposal Sent" at bounding box center [734, 145] width 111 height 139
select select "6"
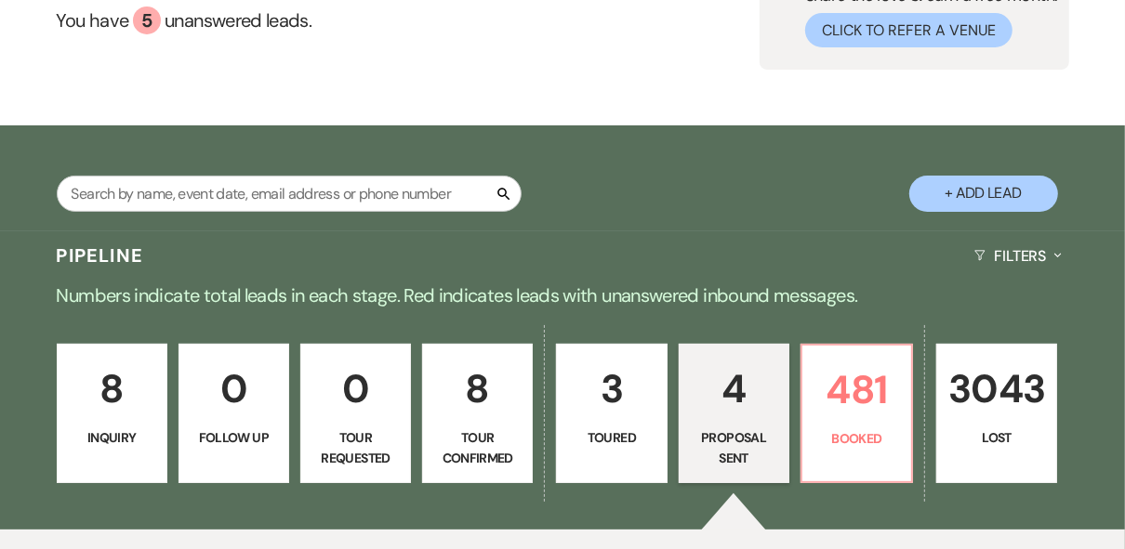
scroll to position [298, 0]
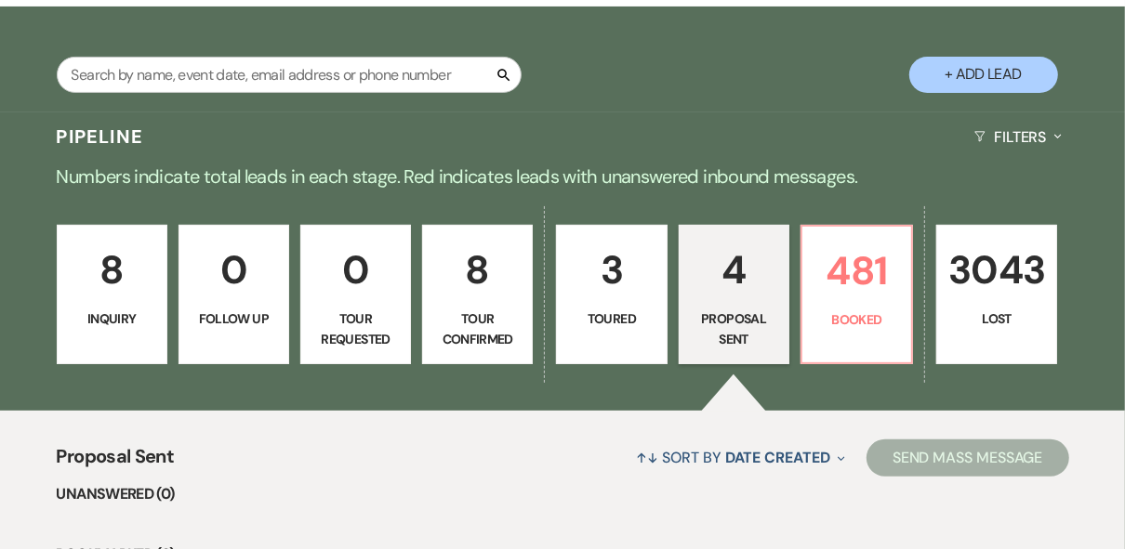
click at [612, 307] on link "3 Toured" at bounding box center [611, 294] width 111 height 139
select select "5"
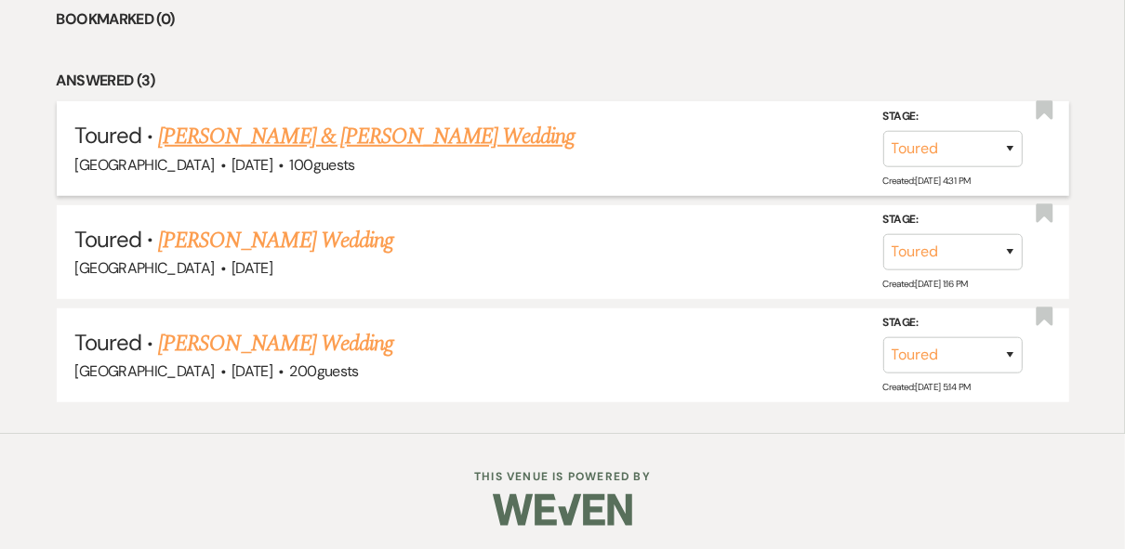
scroll to position [461, 0]
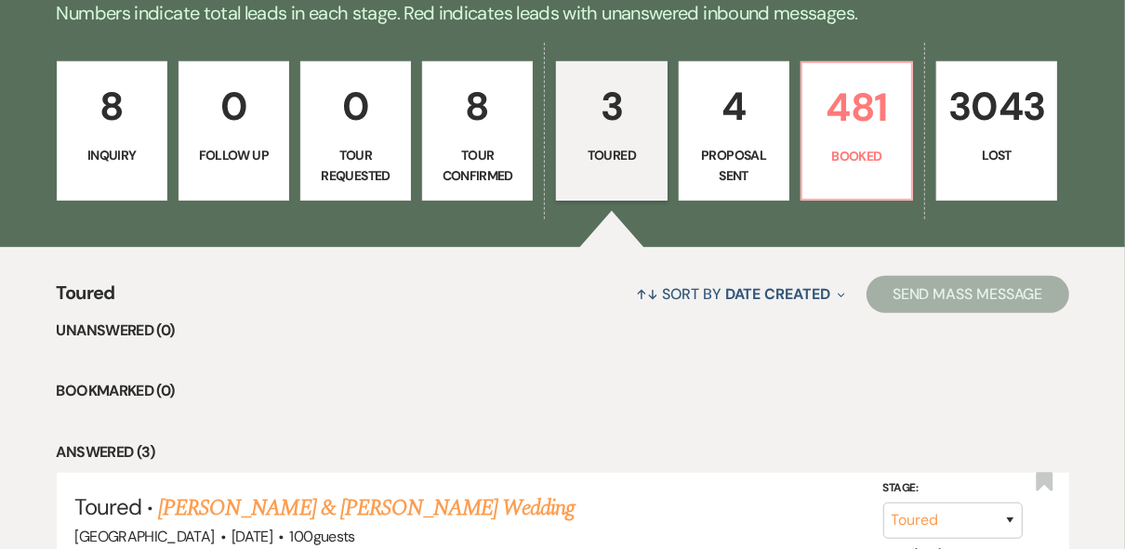
click at [735, 131] on p "4" at bounding box center [734, 106] width 86 height 62
select select "6"
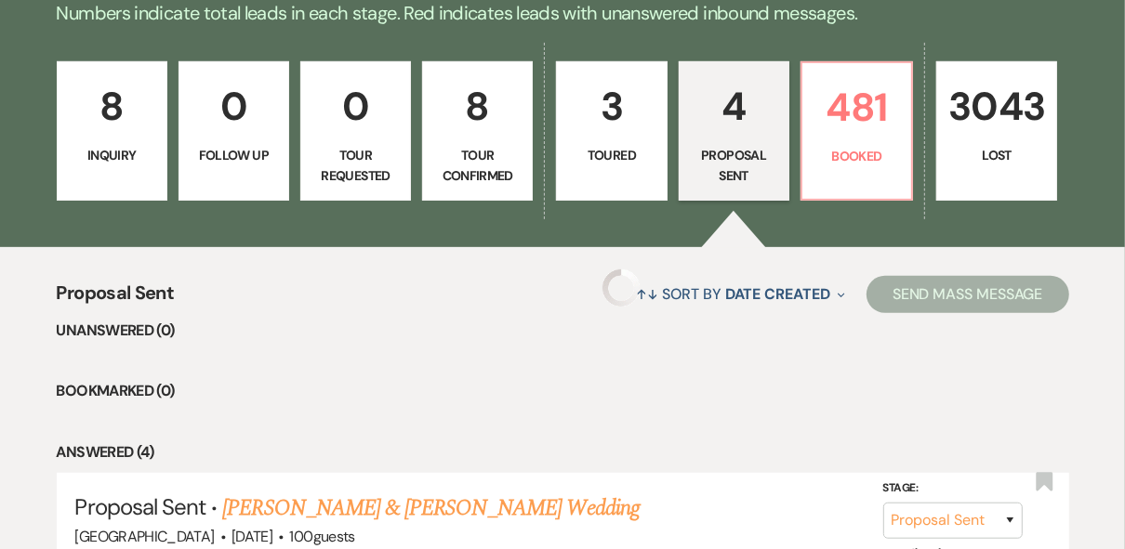
select select "6"
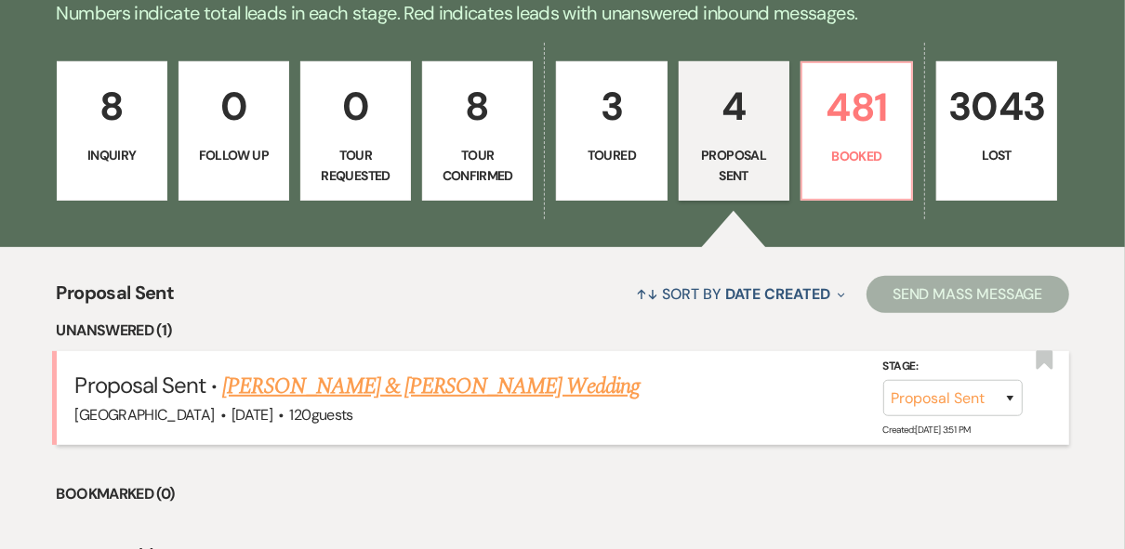
click at [527, 391] on link "[PERSON_NAME] & [PERSON_NAME] Wedding" at bounding box center [430, 386] width 417 height 33
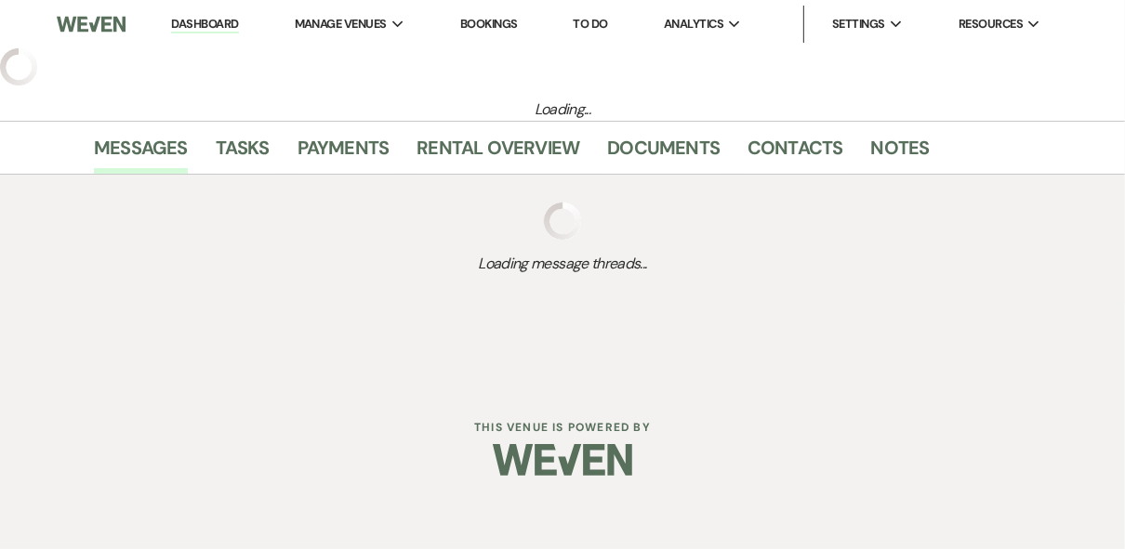
select select "6"
select select "5"
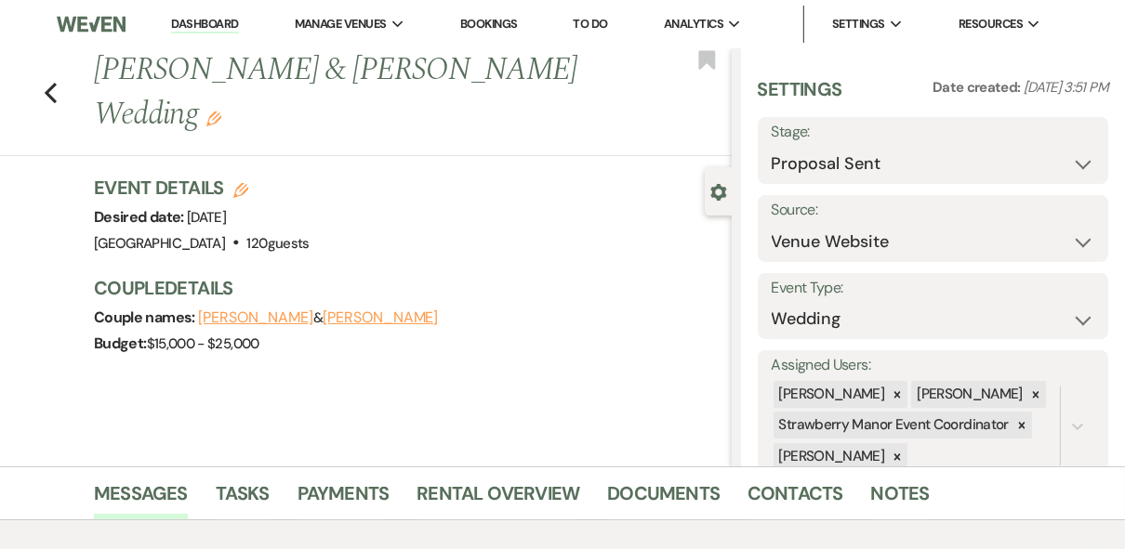
click at [211, 23] on link "Dashboard" at bounding box center [204, 25] width 67 height 18
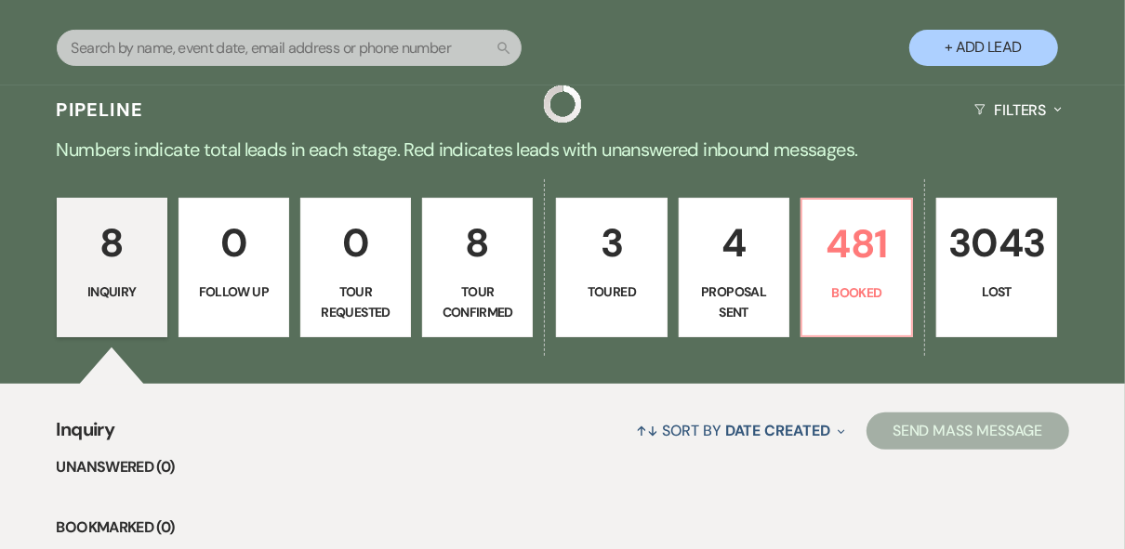
scroll to position [372, 0]
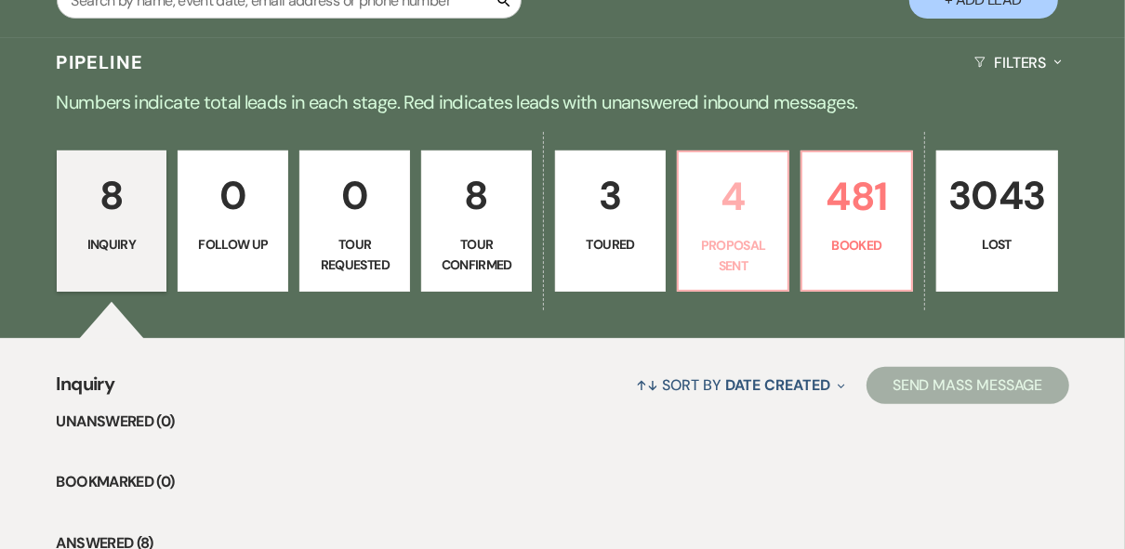
click at [718, 253] on p "Proposal Sent" at bounding box center [733, 256] width 86 height 42
select select "6"
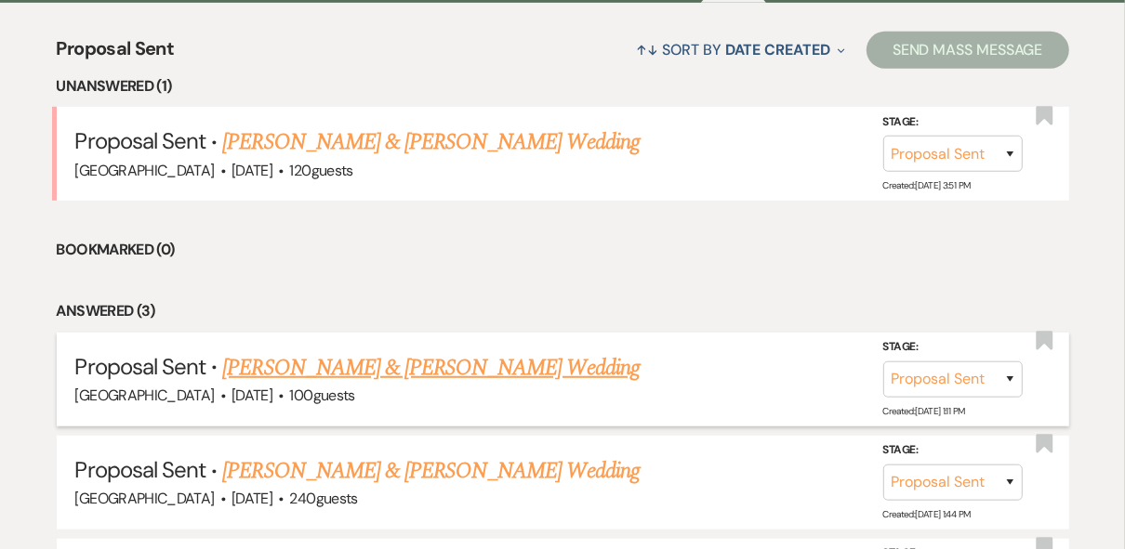
scroll to position [818, 0]
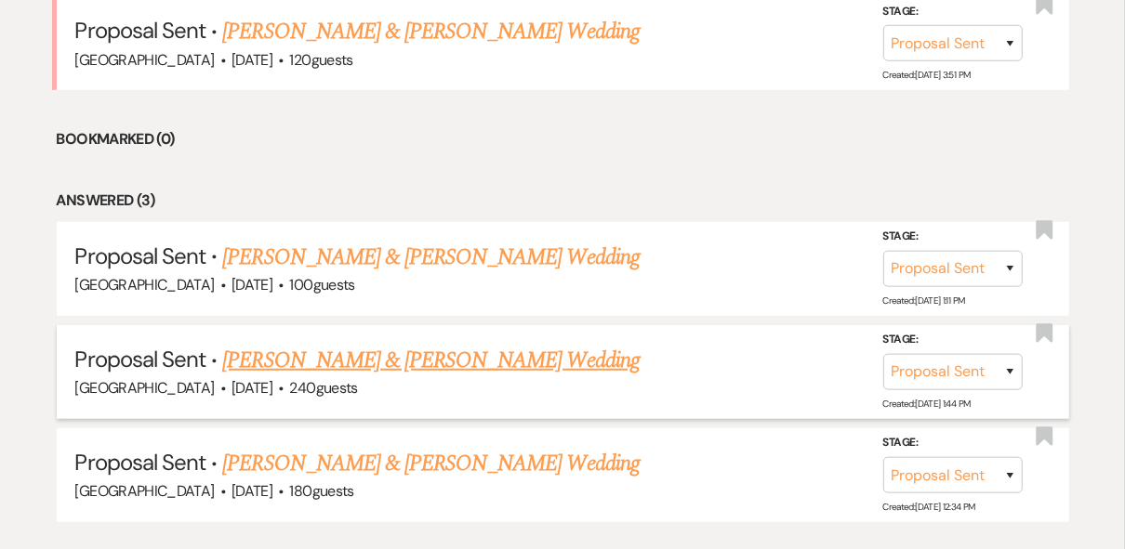
click at [496, 356] on link "[PERSON_NAME] & [PERSON_NAME] Wedding" at bounding box center [430, 360] width 417 height 33
select select "6"
select select "5"
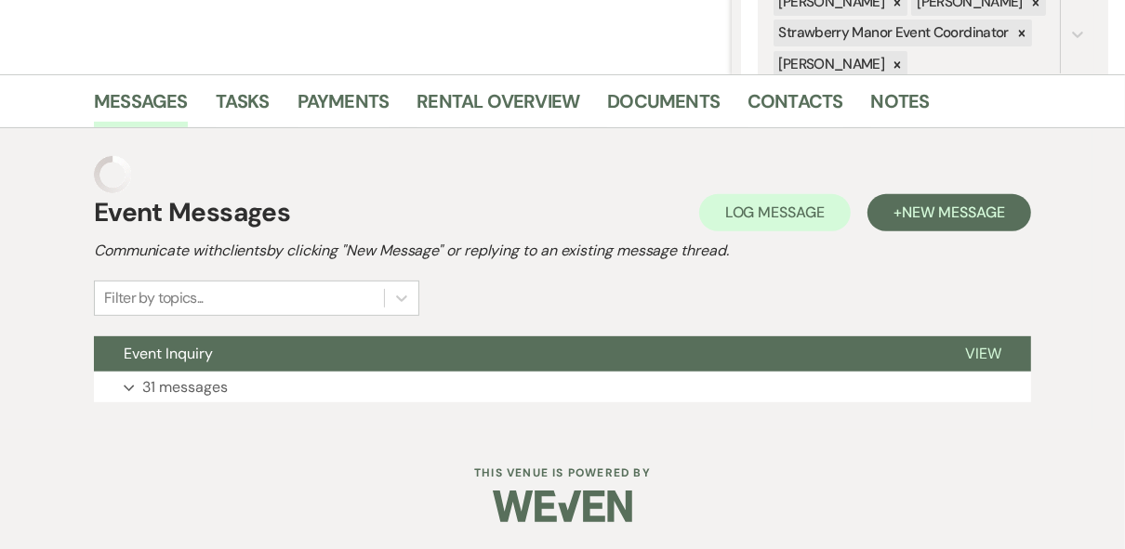
scroll to position [355, 0]
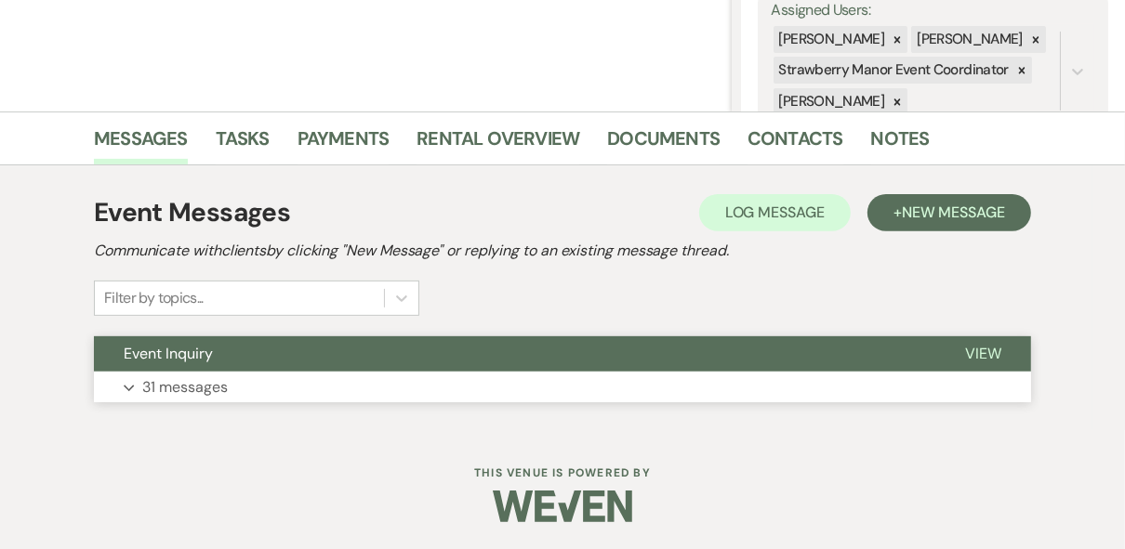
click at [993, 356] on span "View" at bounding box center [983, 354] width 36 height 20
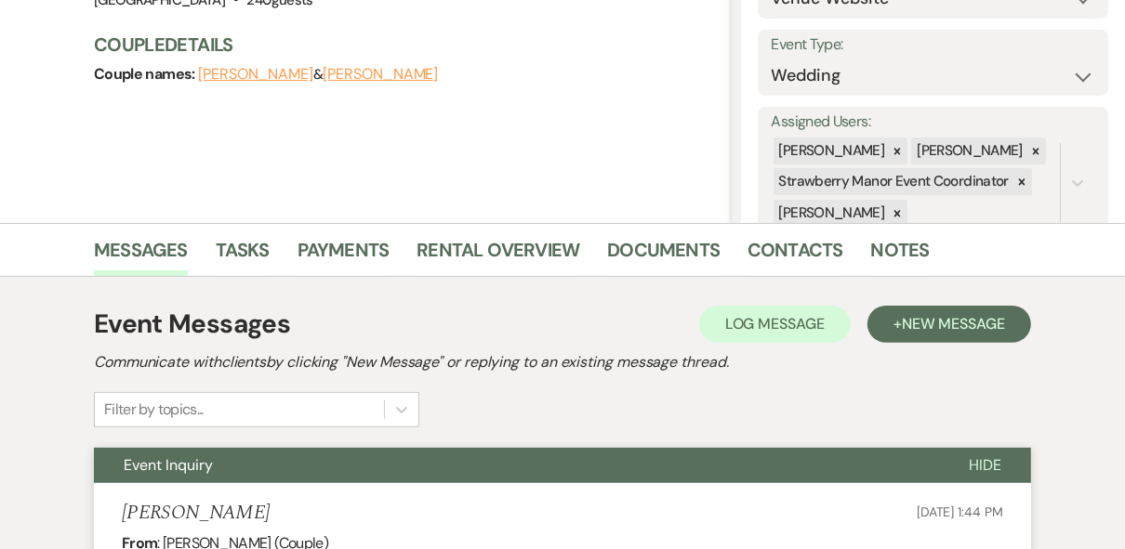
scroll to position [0, 0]
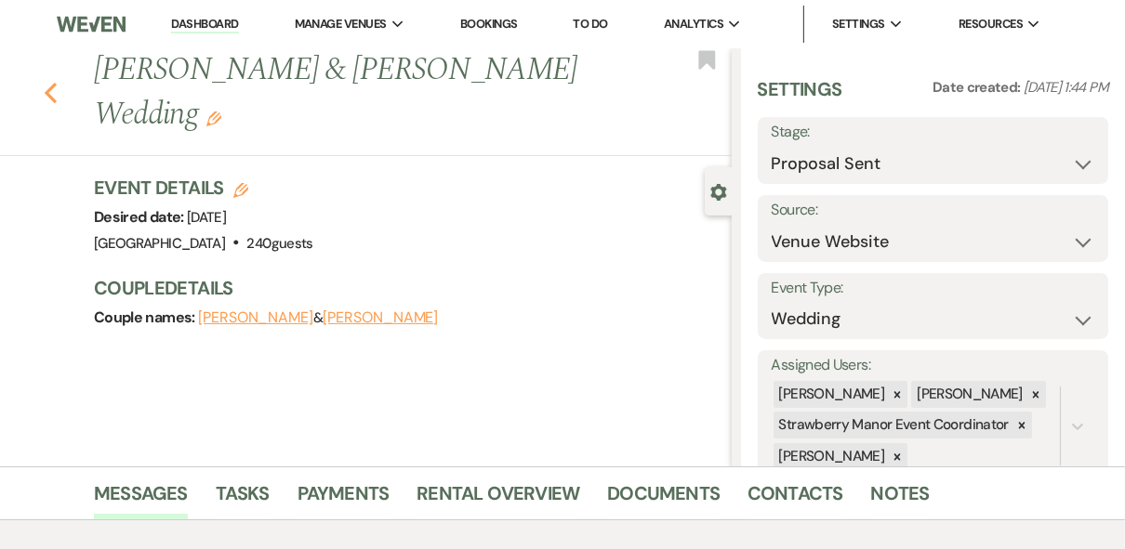
click at [58, 96] on icon "Previous" at bounding box center [51, 93] width 14 height 22
select select "6"
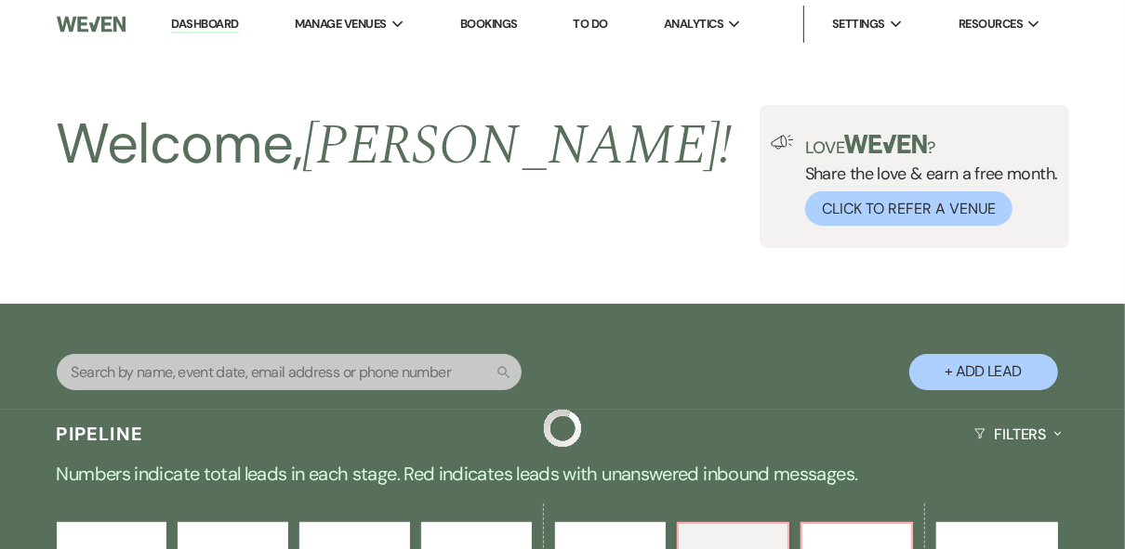
scroll to position [818, 0]
